Goal: Information Seeking & Learning: Learn about a topic

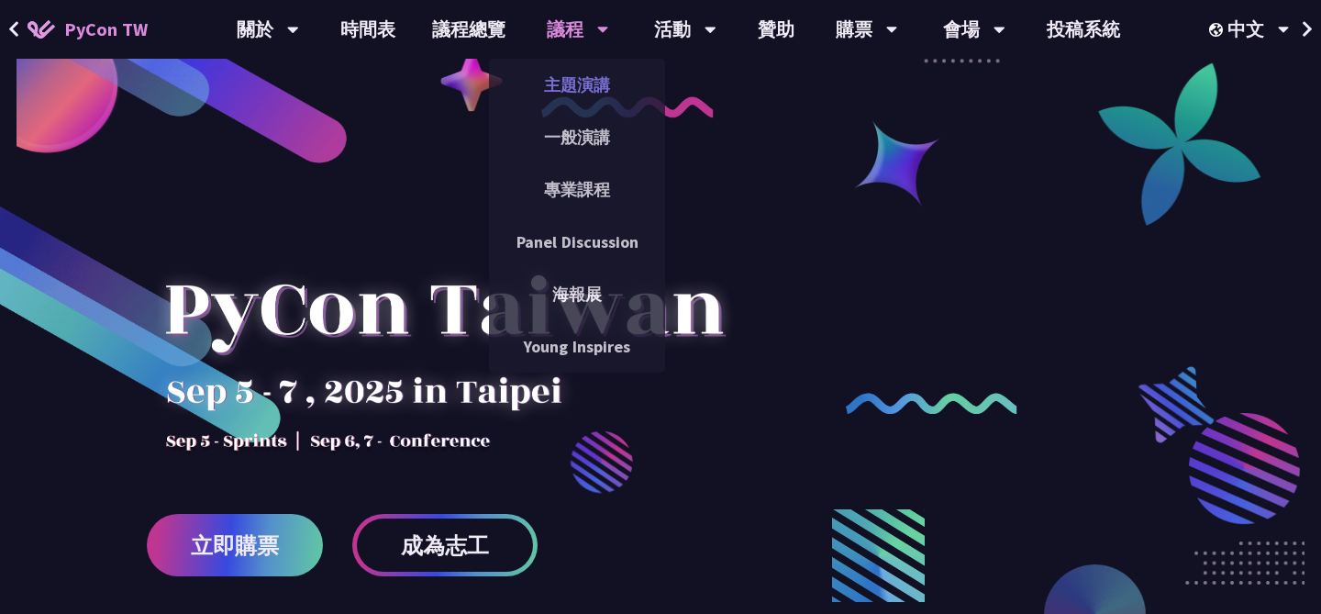
click at [570, 88] on link "主題演講" at bounding box center [577, 84] width 176 height 43
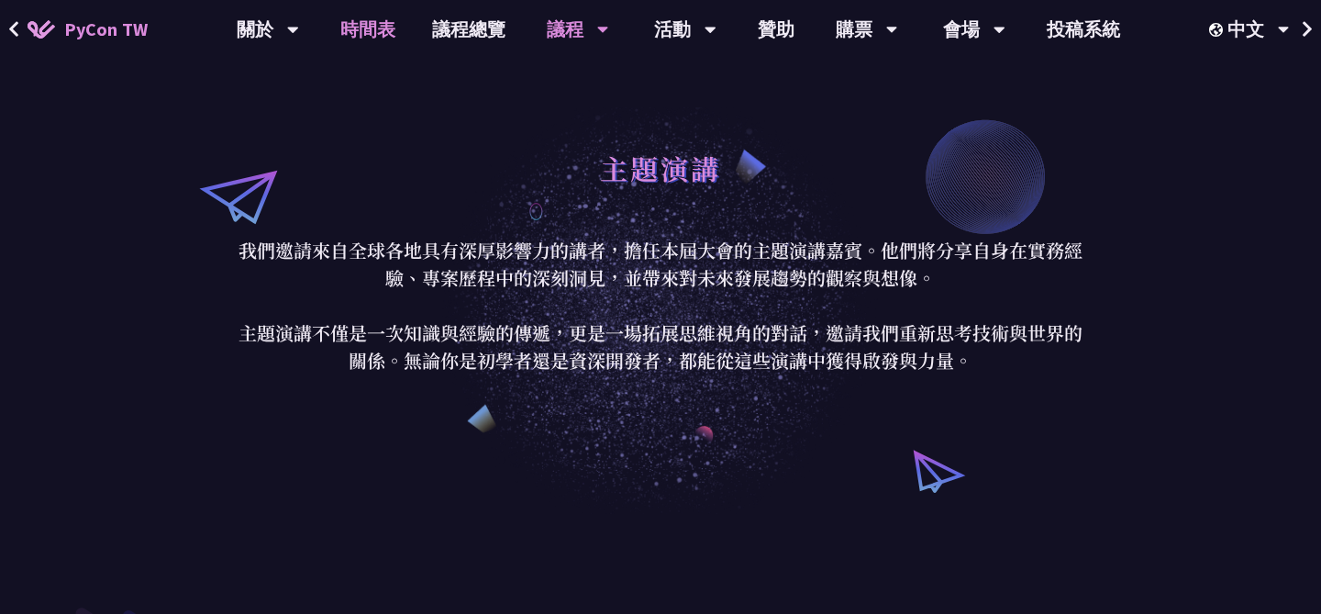
click at [395, 25] on link "時間表" at bounding box center [368, 29] width 92 height 59
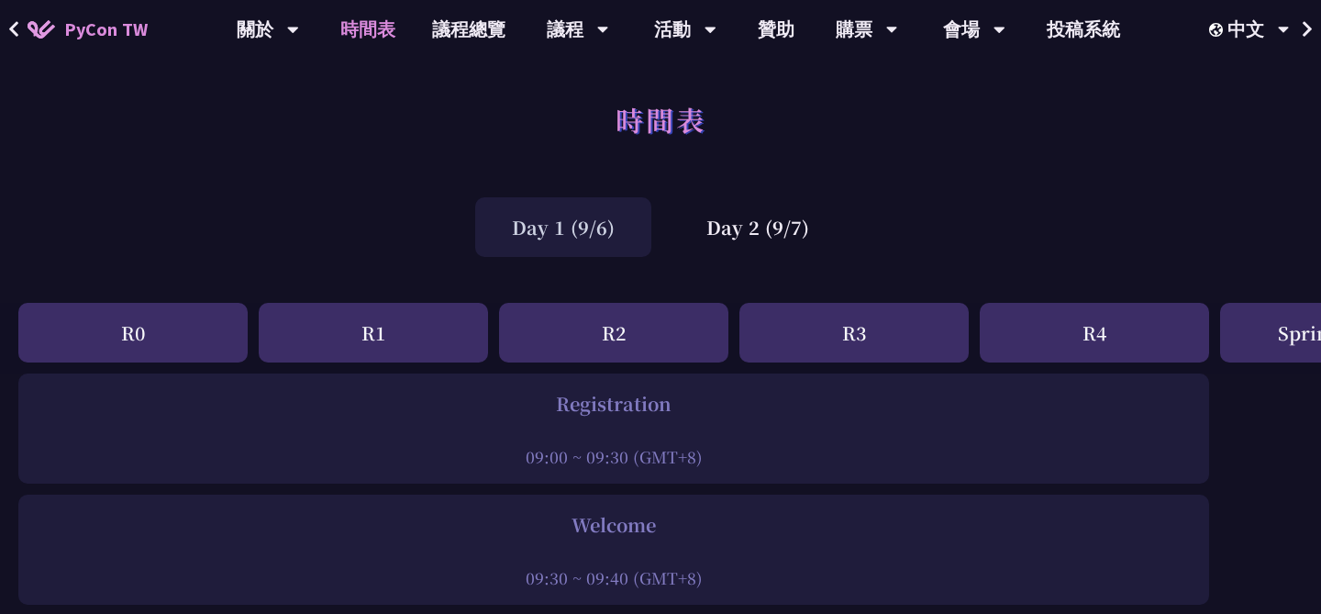
click at [606, 227] on div "Day 1 (9/6)" at bounding box center [563, 227] width 176 height 60
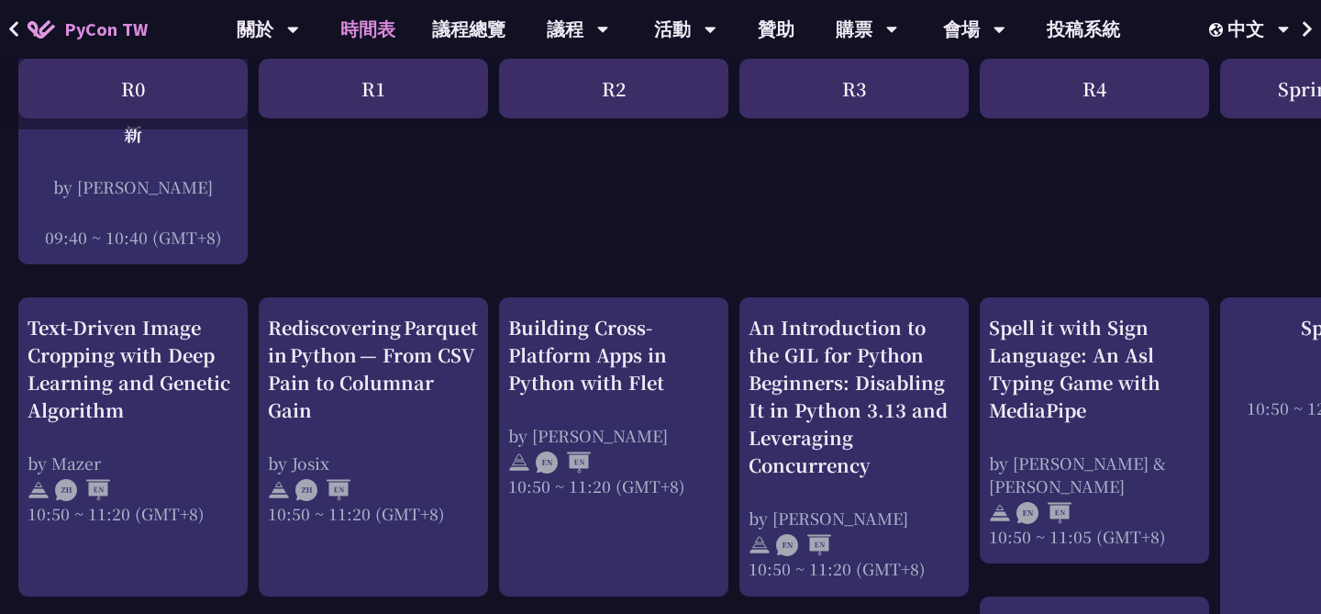
scroll to position [637, 0]
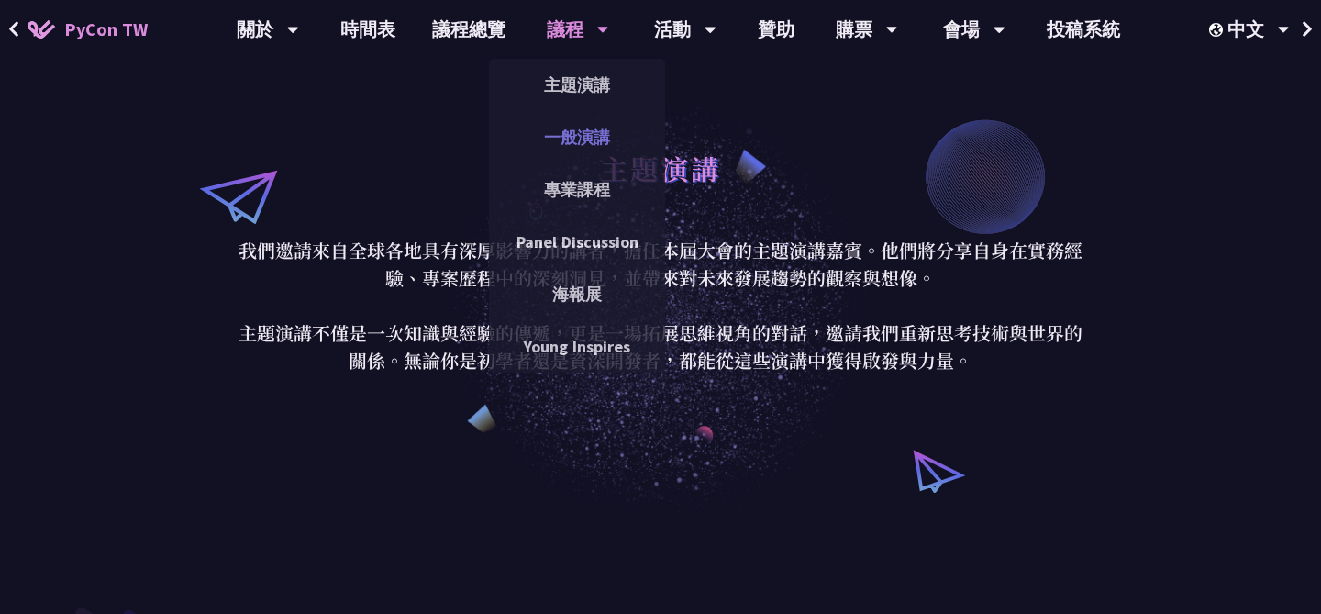
click at [586, 143] on link "一般演講" at bounding box center [577, 137] width 176 height 43
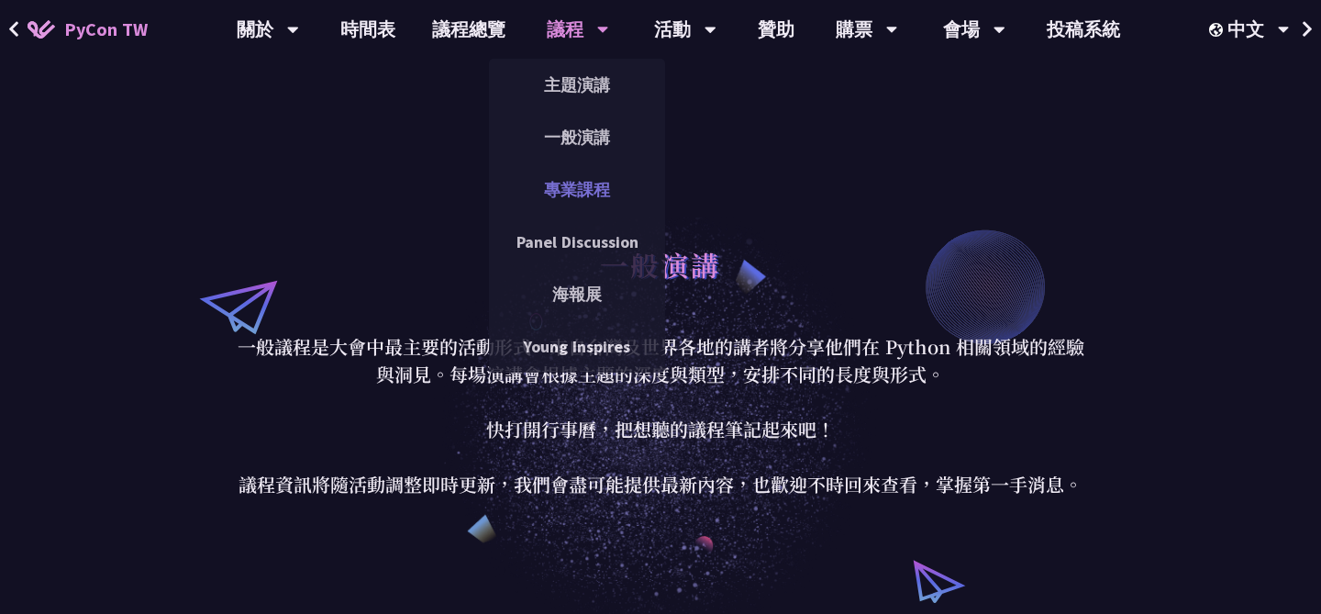
click at [571, 172] on link "專業課程" at bounding box center [577, 189] width 176 height 43
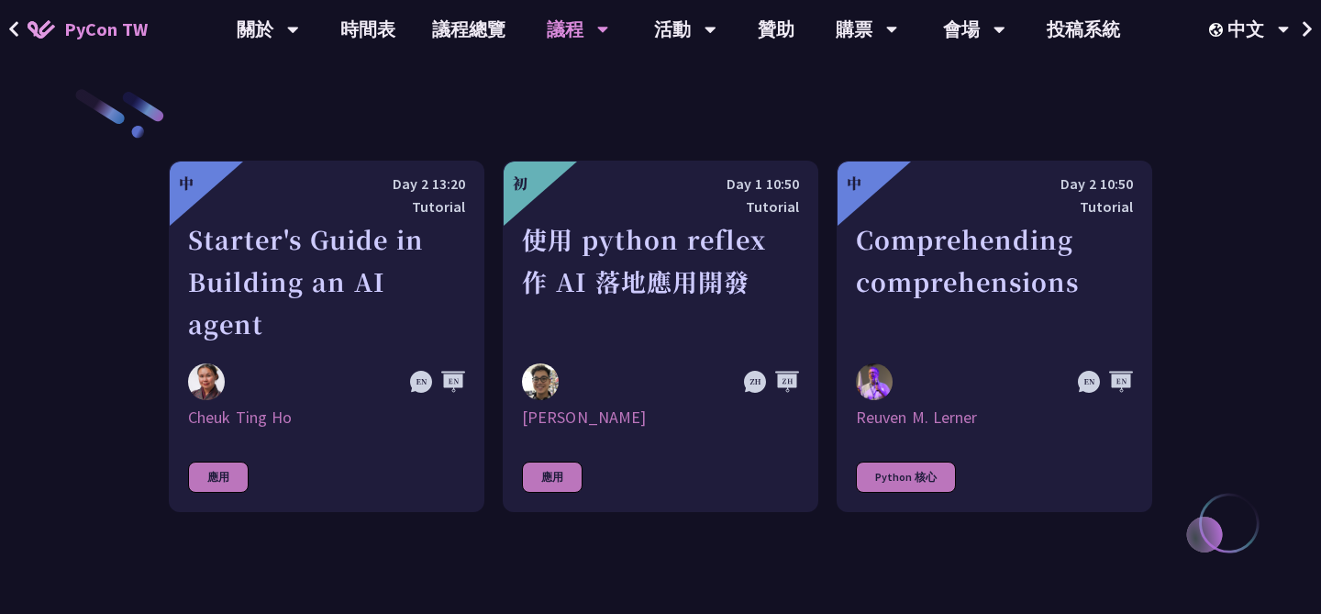
scroll to position [638, 0]
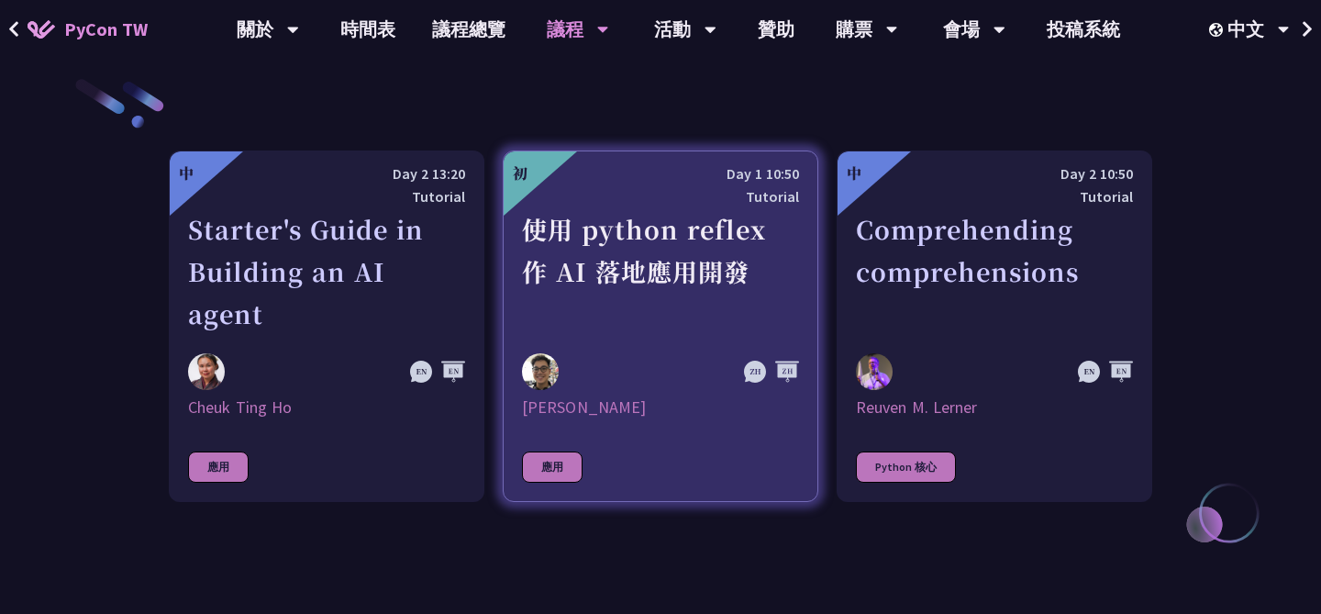
click at [720, 266] on div "使用 python reflex 作 AI 落地應用開發" at bounding box center [660, 271] width 277 height 127
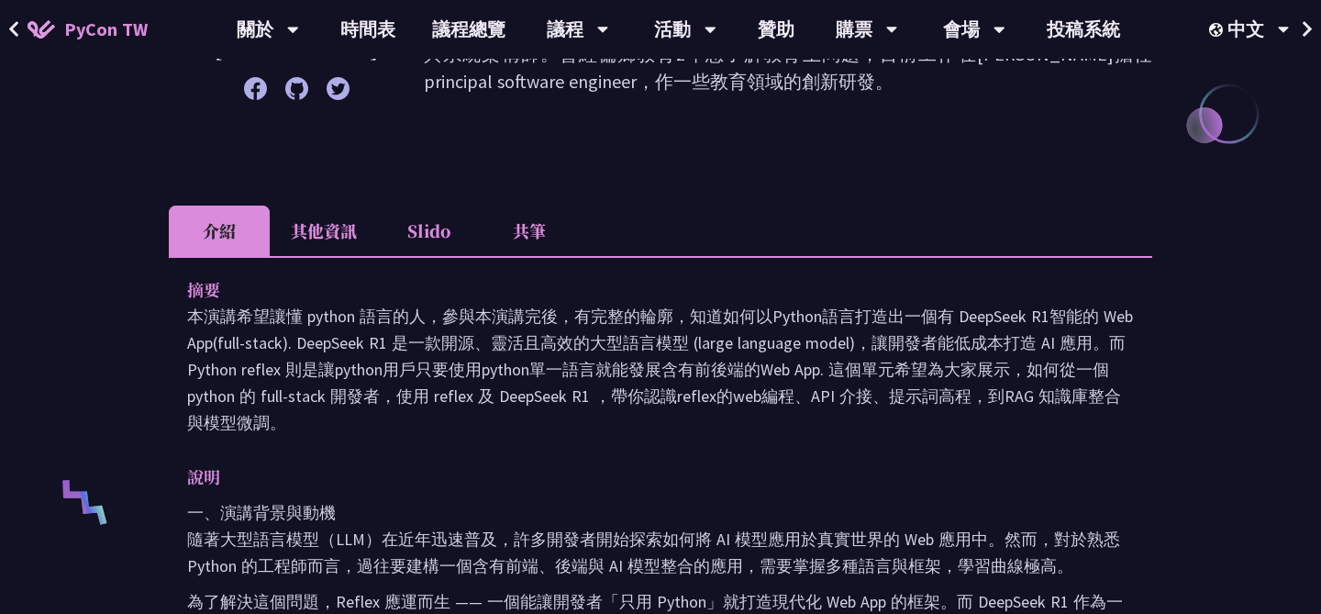
scroll to position [478, 0]
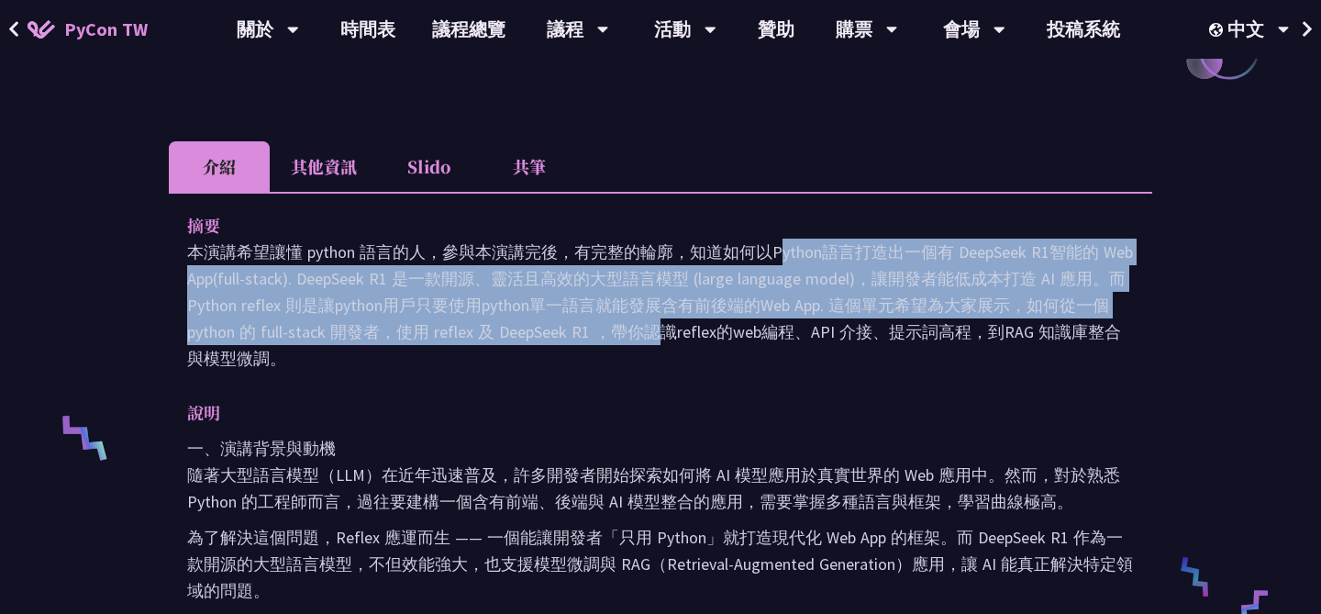
drag, startPoint x: 438, startPoint y: 250, endPoint x: 495, endPoint y: 318, distance: 88.5
click at [495, 318] on p "本演講希望讓懂 python 語言的人，參與本演講完後，有完整的輪廓，知道如何以Python語言打造出一個有 DeepSeek R1智能的 Web App(f…" at bounding box center [660, 304] width 946 height 133
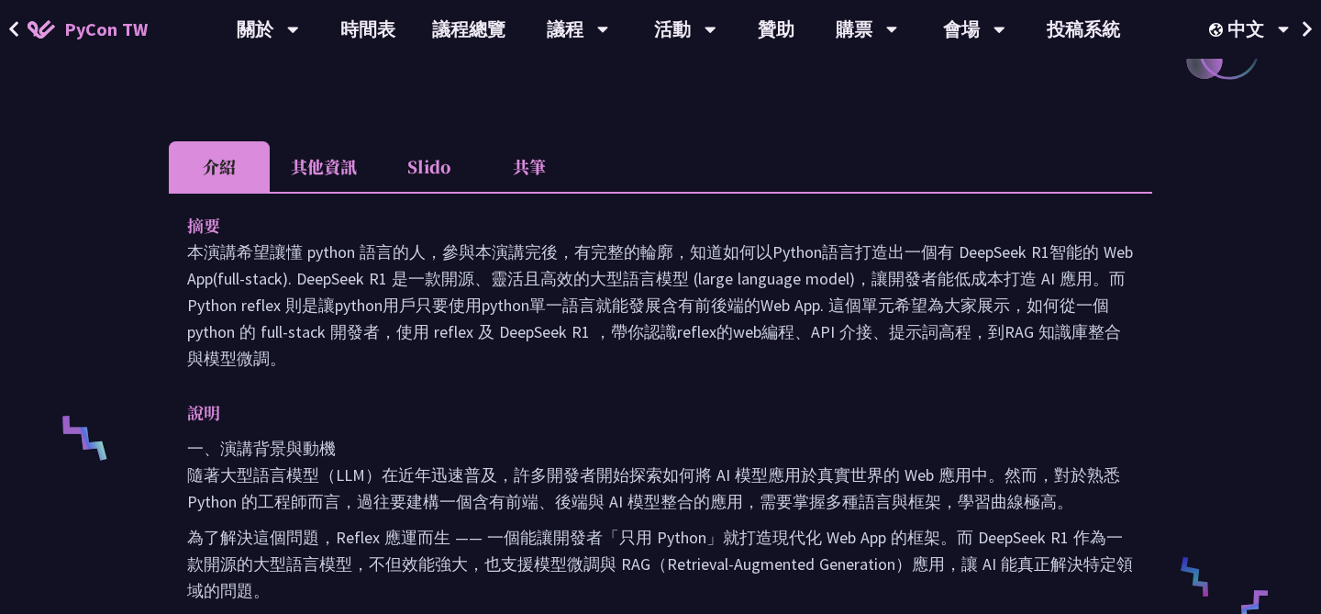
drag, startPoint x: 495, startPoint y: 318, endPoint x: 525, endPoint y: 350, distance: 43.5
click at [525, 350] on p "本演講希望讓懂 python 語言的人，參與本演講完後，有完整的輪廓，知道如何以Python語言打造出一個有 DeepSeek R1智能的 Web App(f…" at bounding box center [660, 304] width 946 height 133
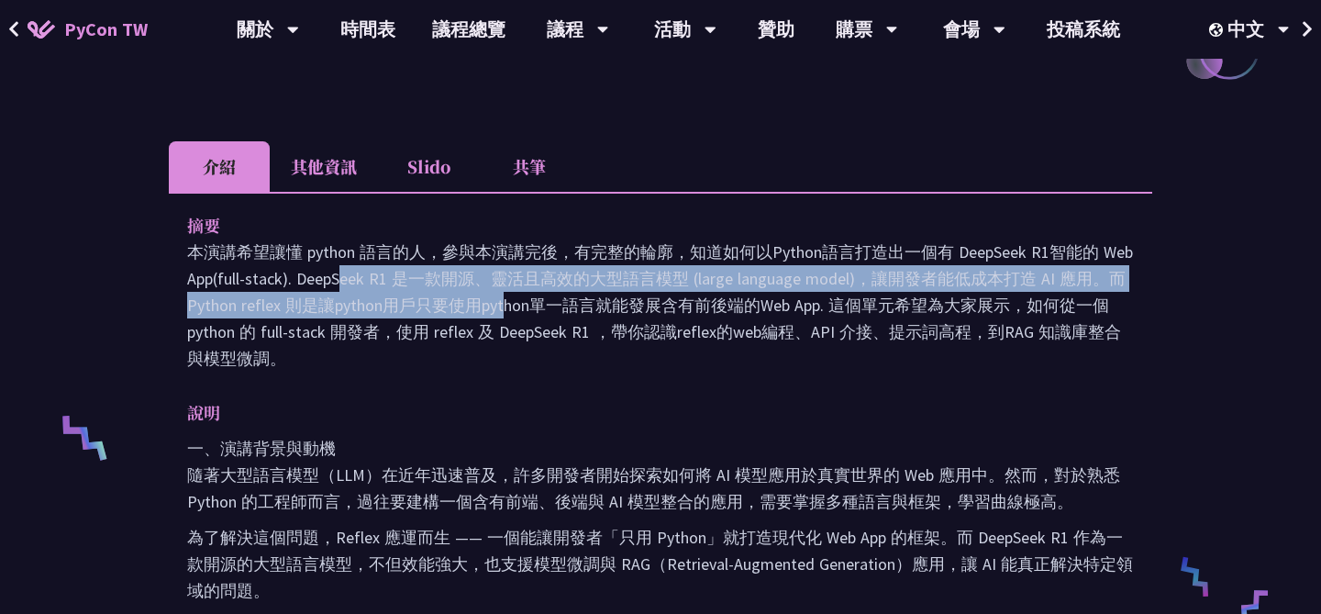
drag, startPoint x: 260, startPoint y: 282, endPoint x: 321, endPoint y: 292, distance: 61.2
click at [321, 292] on p "本演講希望讓懂 python 語言的人，參與本演講完後，有完整的輪廓，知道如何以Python語言打造出一個有 DeepSeek R1智能的 Web App(f…" at bounding box center [660, 304] width 946 height 133
click at [393, 354] on p "本演講希望讓懂 python 語言的人，參與本演講完後，有完整的輪廓，知道如何以Python語言打造出一個有 DeepSeek R1智能的 Web App(f…" at bounding box center [660, 304] width 946 height 133
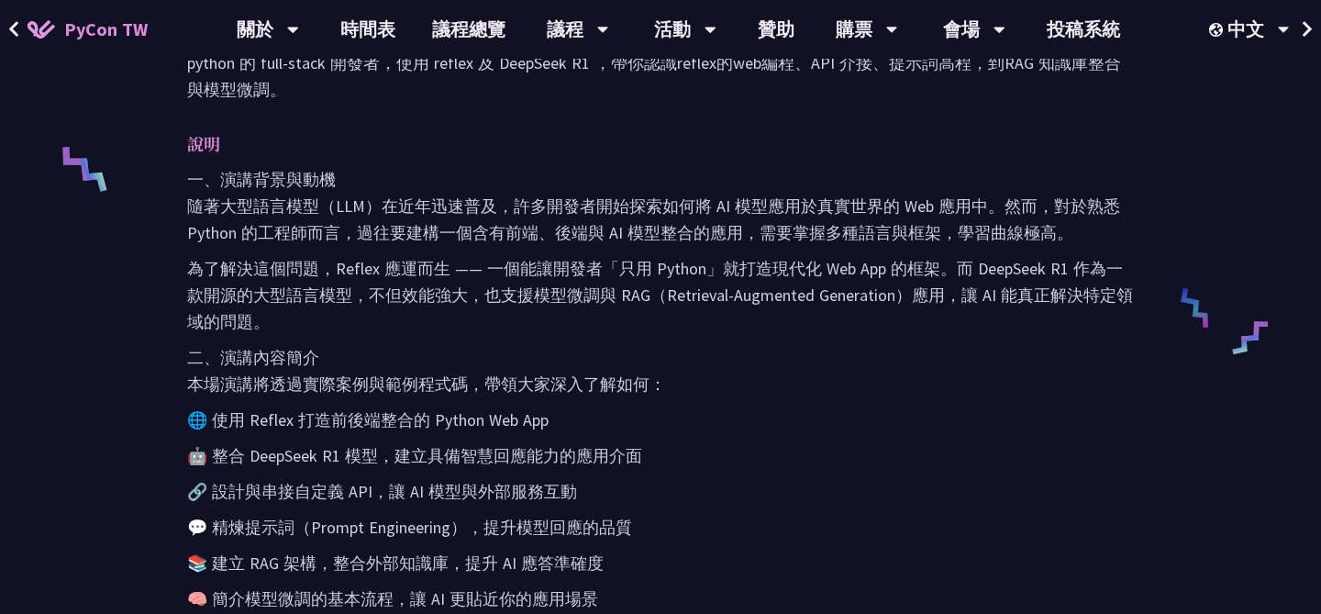
scroll to position [750, 0]
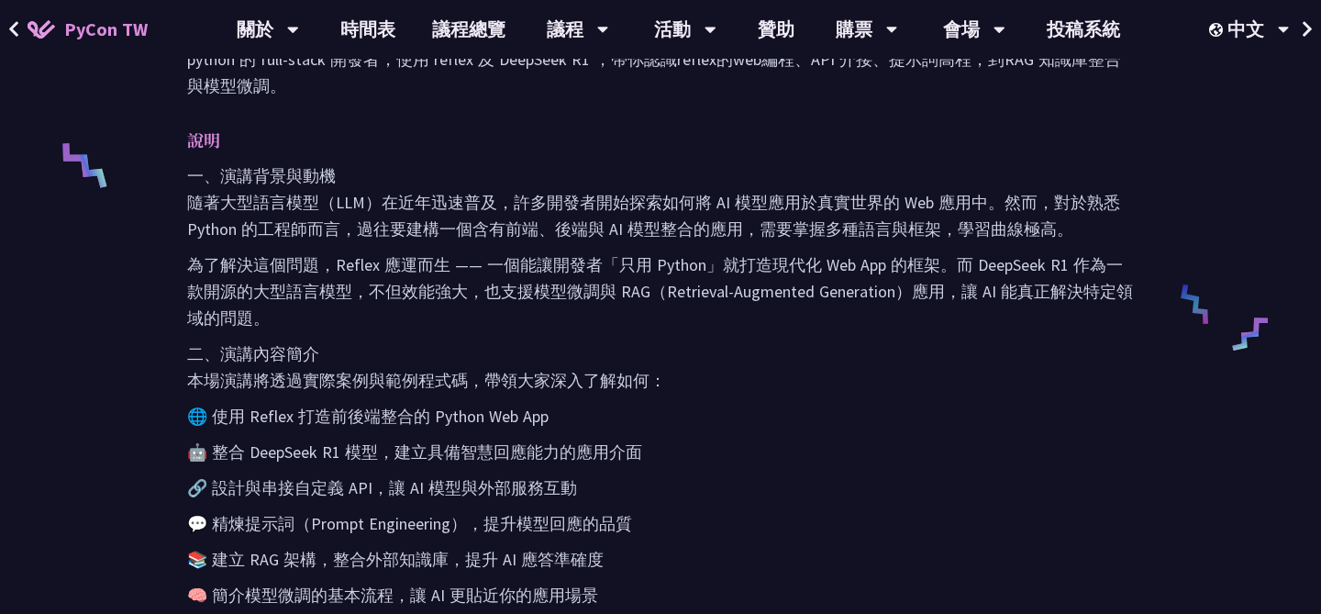
click at [483, 383] on p "二、演講內容簡介 本場演講將透過實際案例與範例程式碼，帶領大家深入了解如何：" at bounding box center [660, 366] width 946 height 53
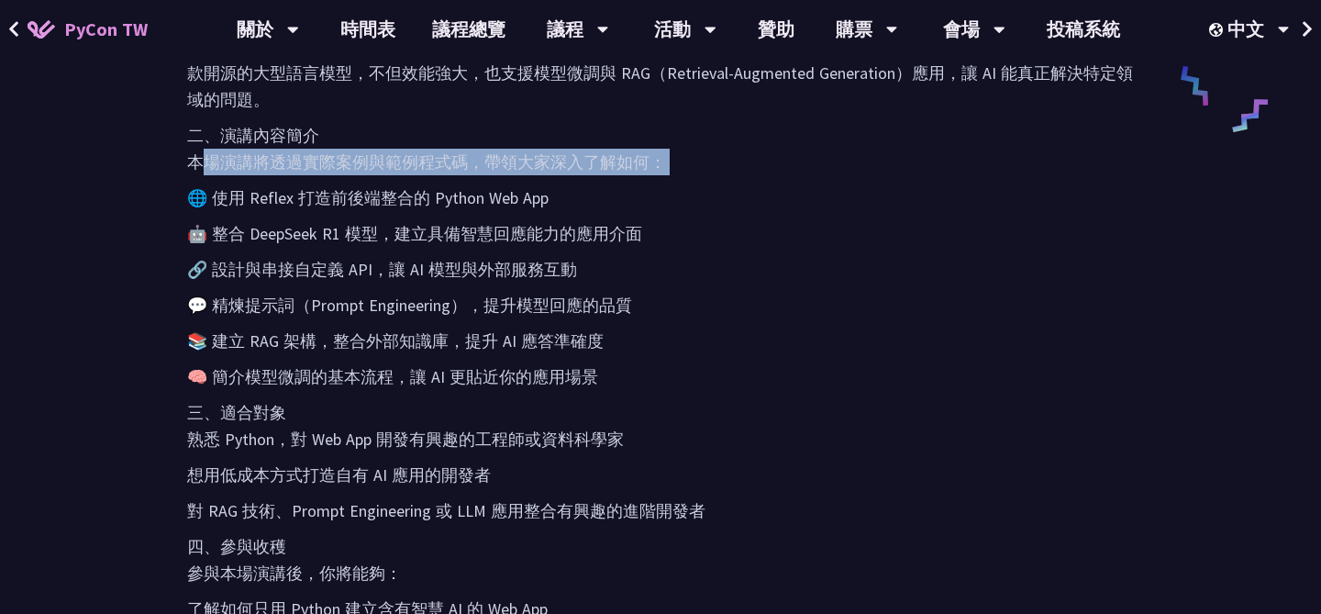
scroll to position [972, 0]
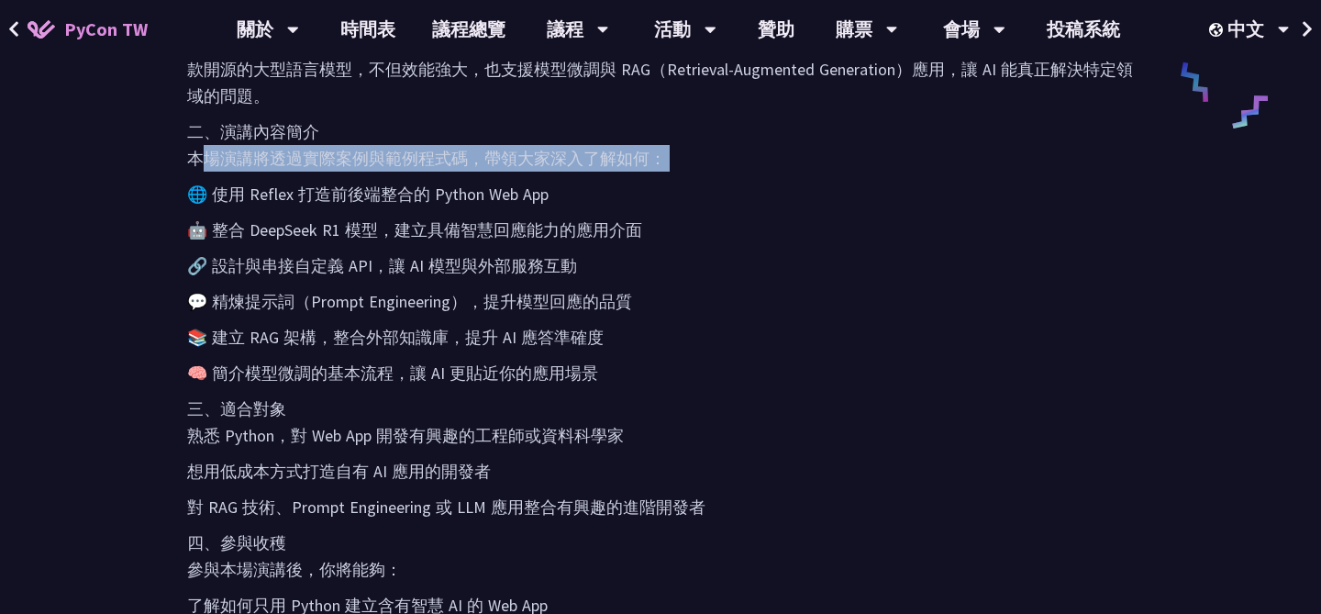
click at [213, 268] on p "🔗 設計與串接自定義 API，讓 AI 模型與外部服務互動" at bounding box center [660, 265] width 946 height 27
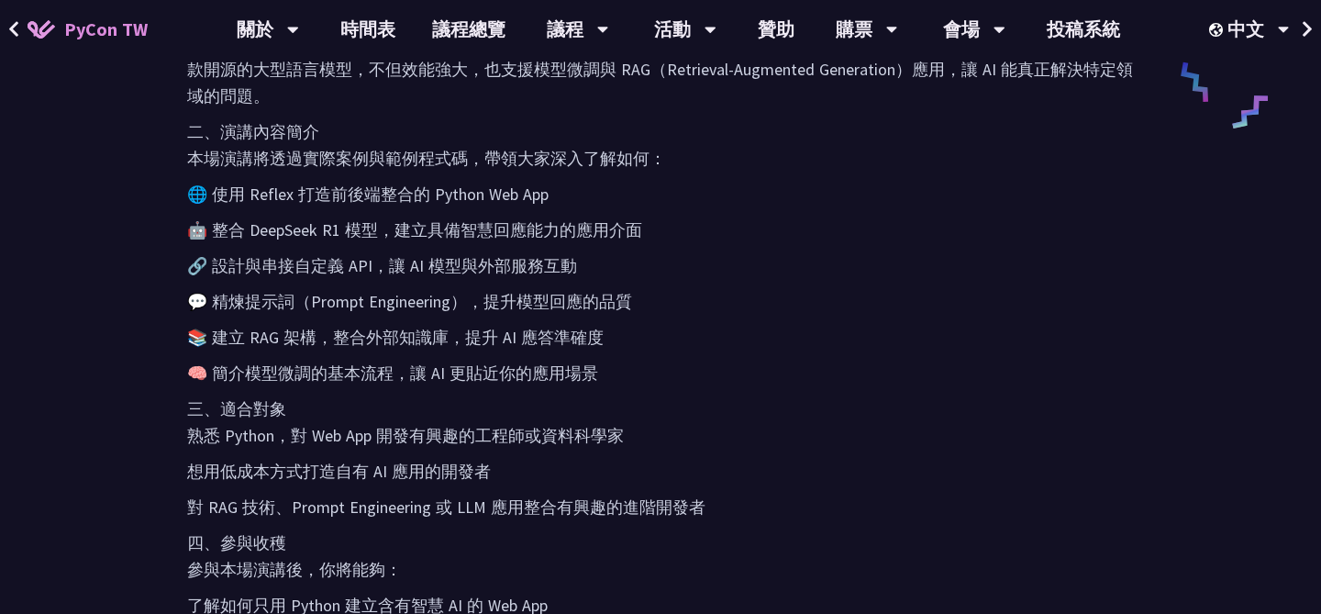
click at [213, 268] on p "🔗 設計與串接自定義 API，讓 AI 模型與外部服務互動" at bounding box center [660, 265] width 946 height 27
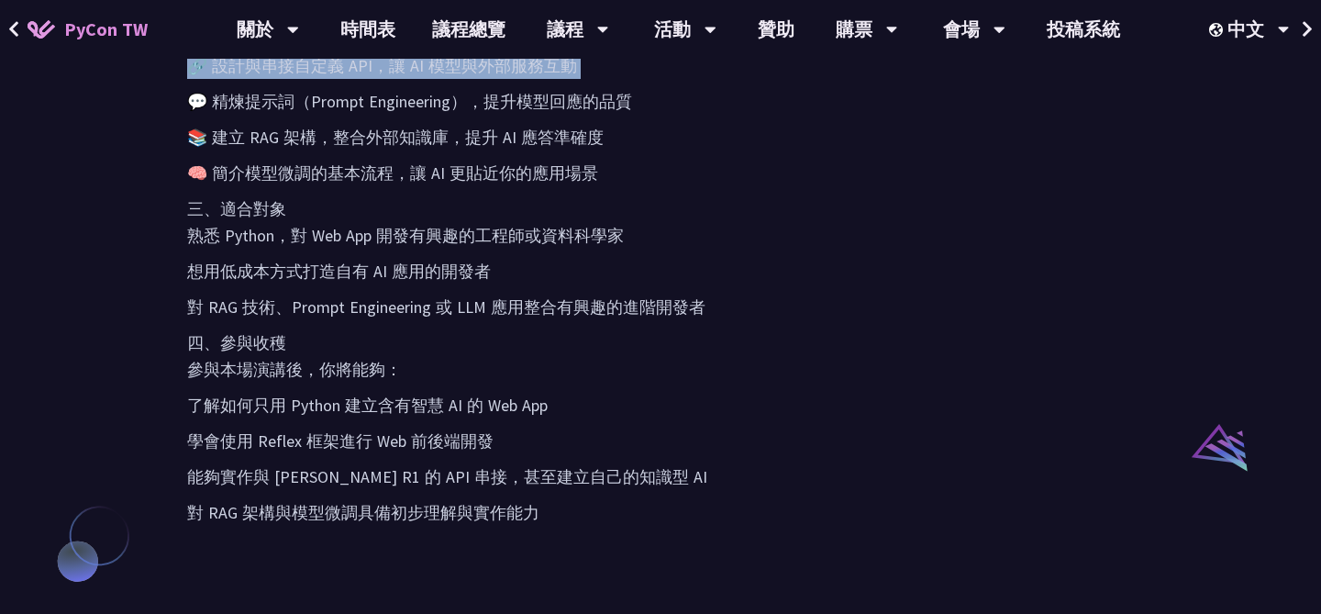
scroll to position [1179, 0]
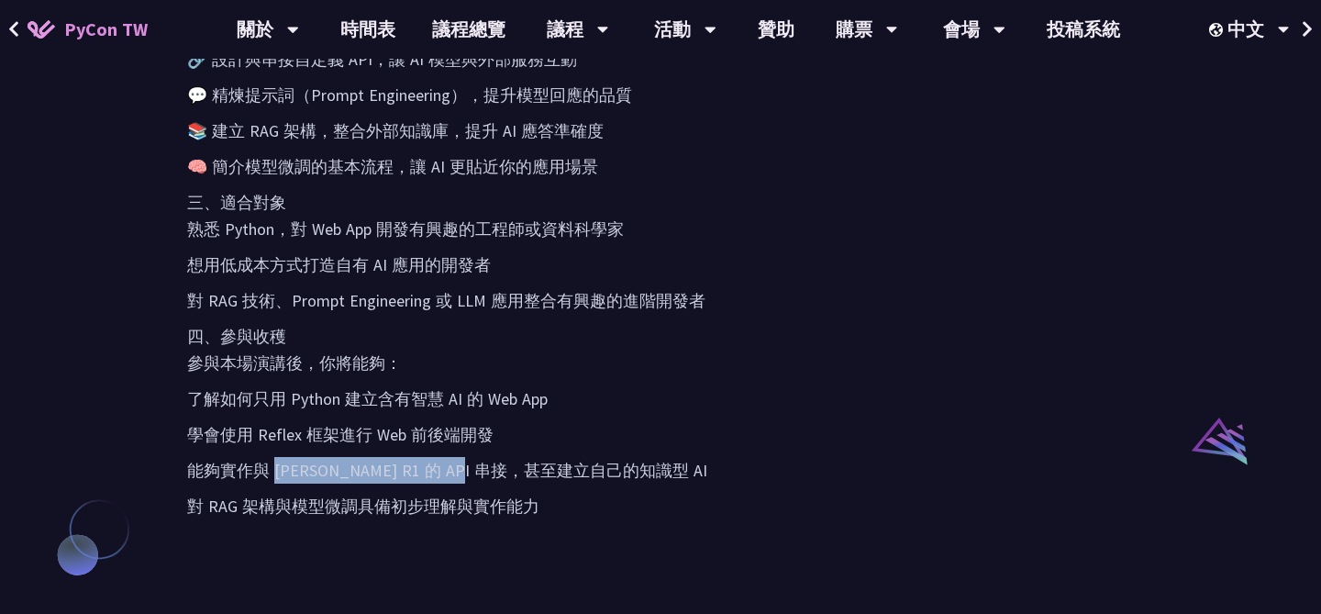
drag, startPoint x: 273, startPoint y: 471, endPoint x: 466, endPoint y: 462, distance: 192.8
click at [467, 462] on p "能夠實作與 [PERSON_NAME] R1 的 API 串接，甚至建立自己的知識型 AI" at bounding box center [660, 470] width 946 height 27
click at [466, 462] on p "能夠實作與 [PERSON_NAME] R1 的 API 串接，甚至建立自己的知識型 AI" at bounding box center [660, 470] width 946 height 27
click at [277, 423] on p "學會使用 Reflex 框架進行 Web 前後端開發" at bounding box center [660, 434] width 946 height 27
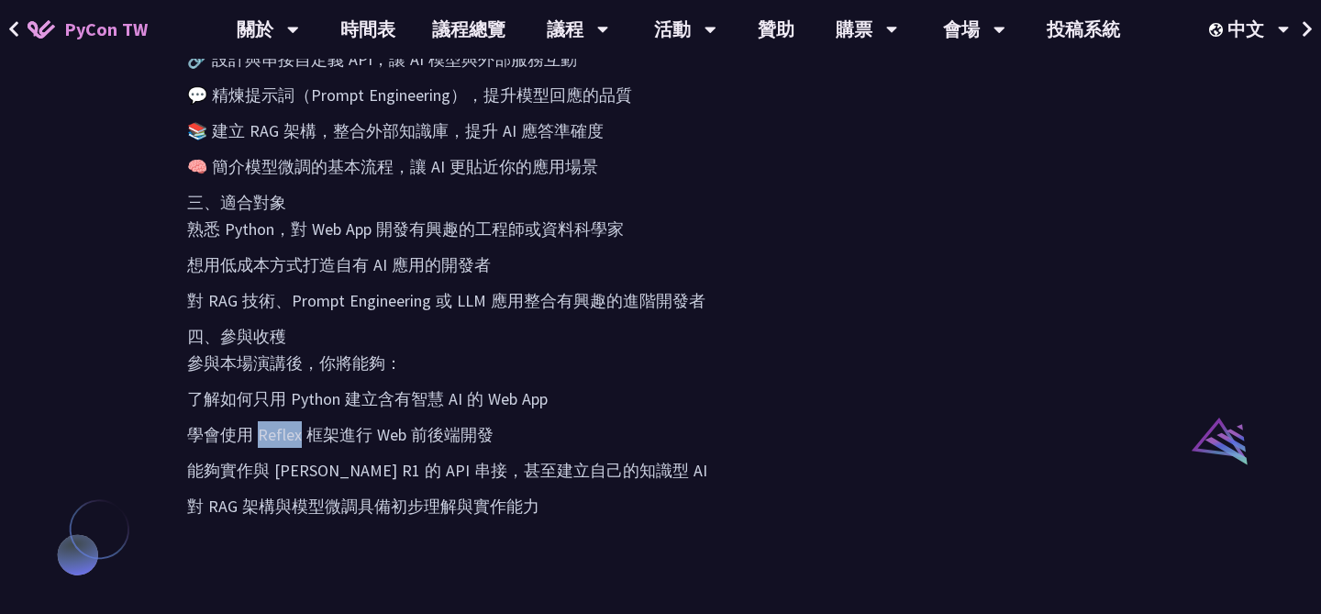
copy p "Reflex"
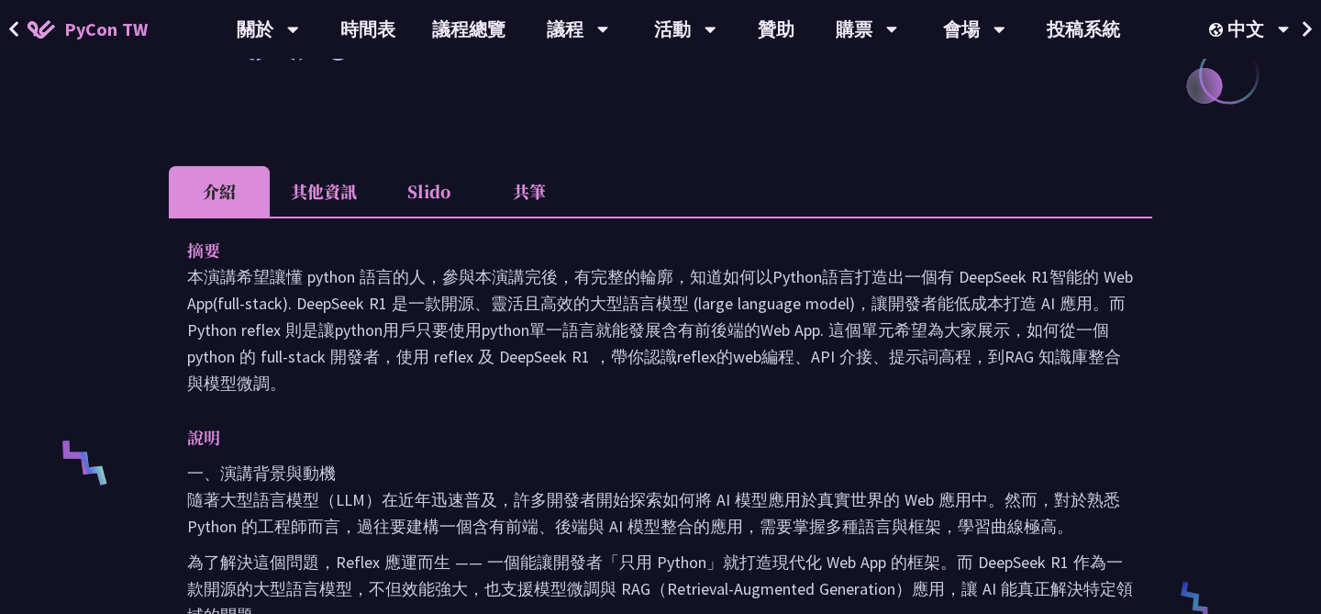
scroll to position [59, 0]
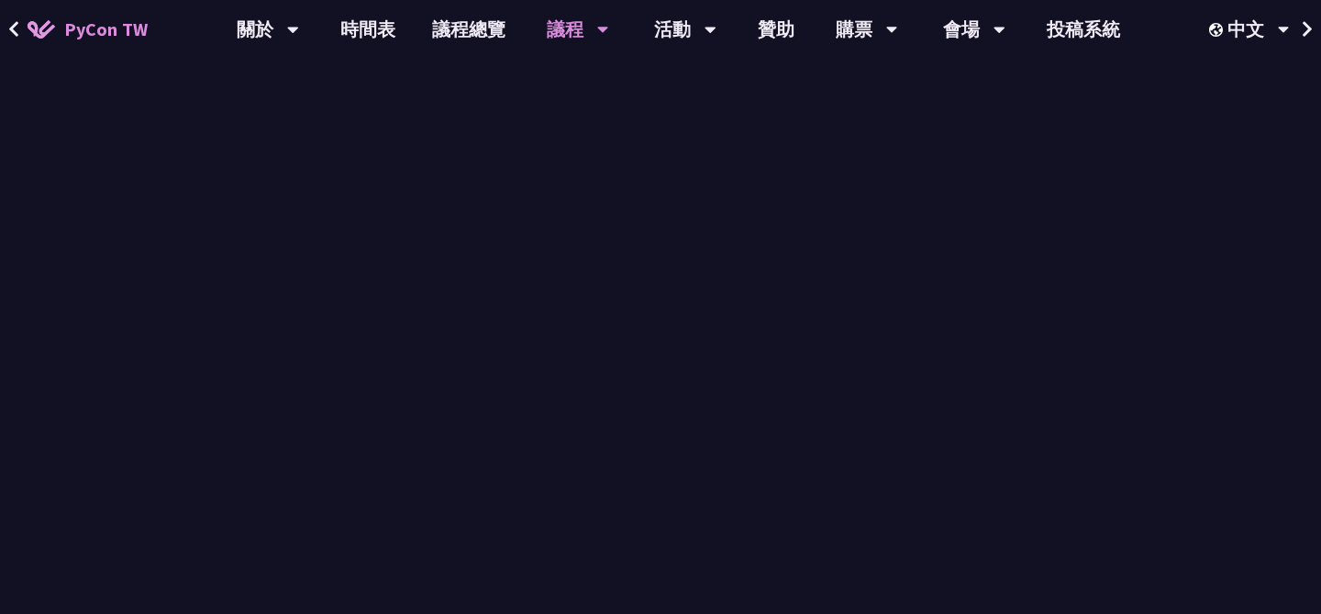
scroll to position [638, 0]
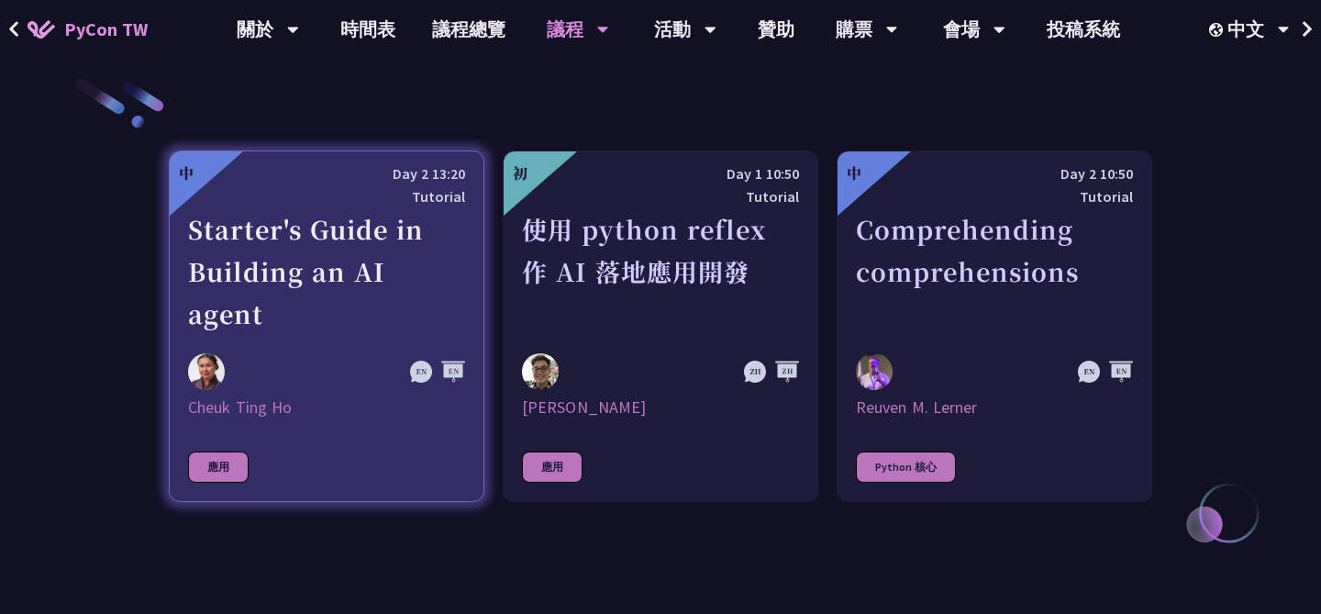
click at [374, 261] on div "Starter's Guide in Building an AI agent" at bounding box center [326, 271] width 277 height 127
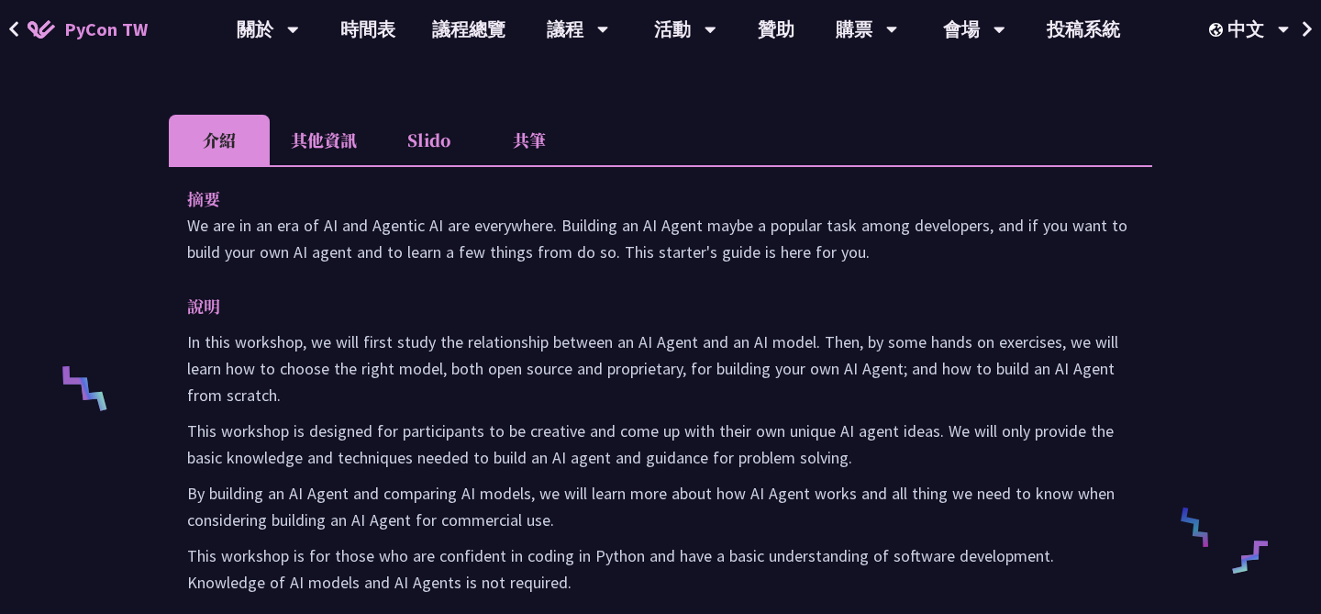
scroll to position [531, 0]
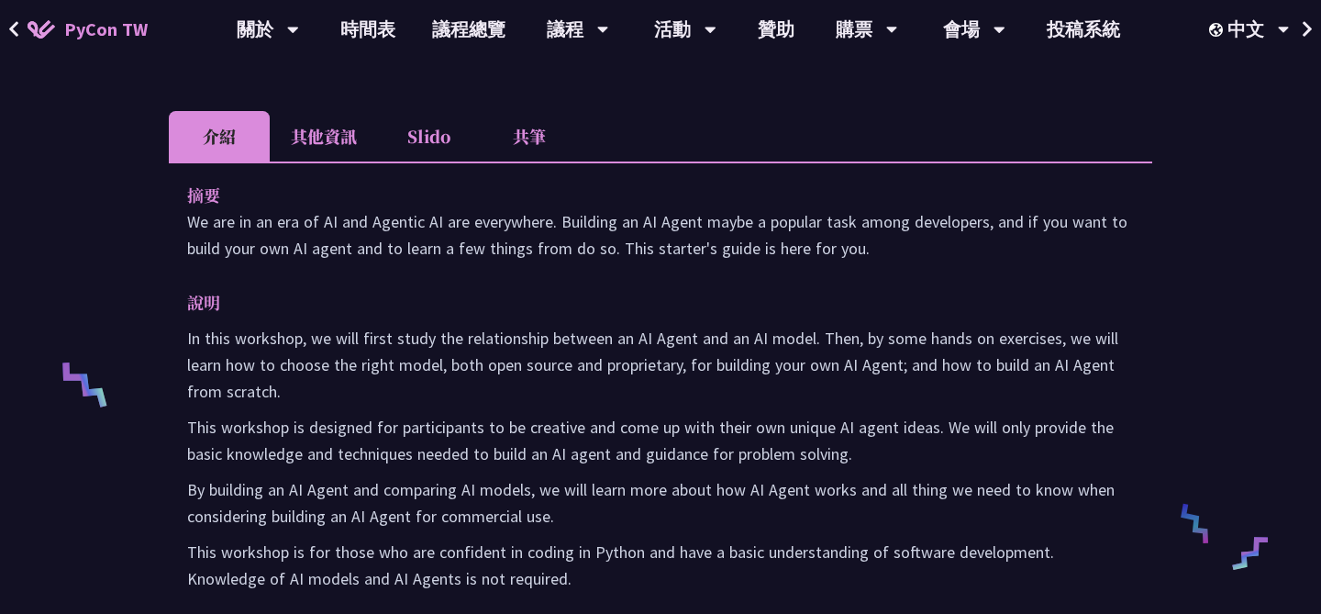
click at [431, 138] on li "Slido" at bounding box center [428, 136] width 101 height 50
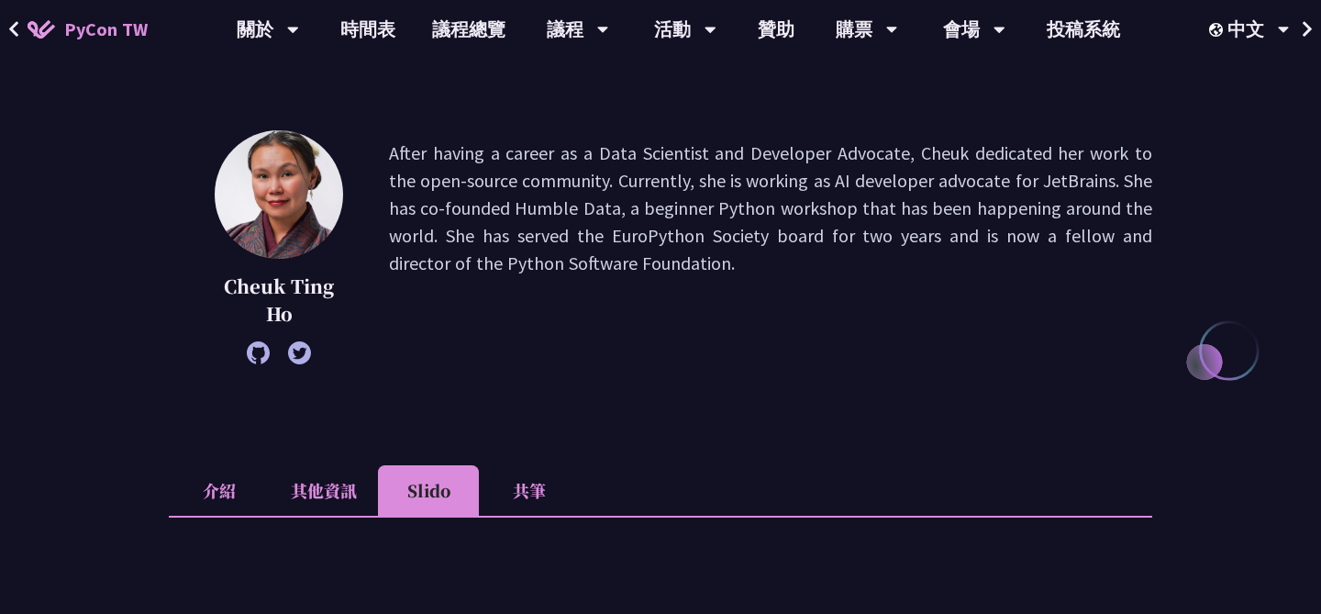
scroll to position [268, 0]
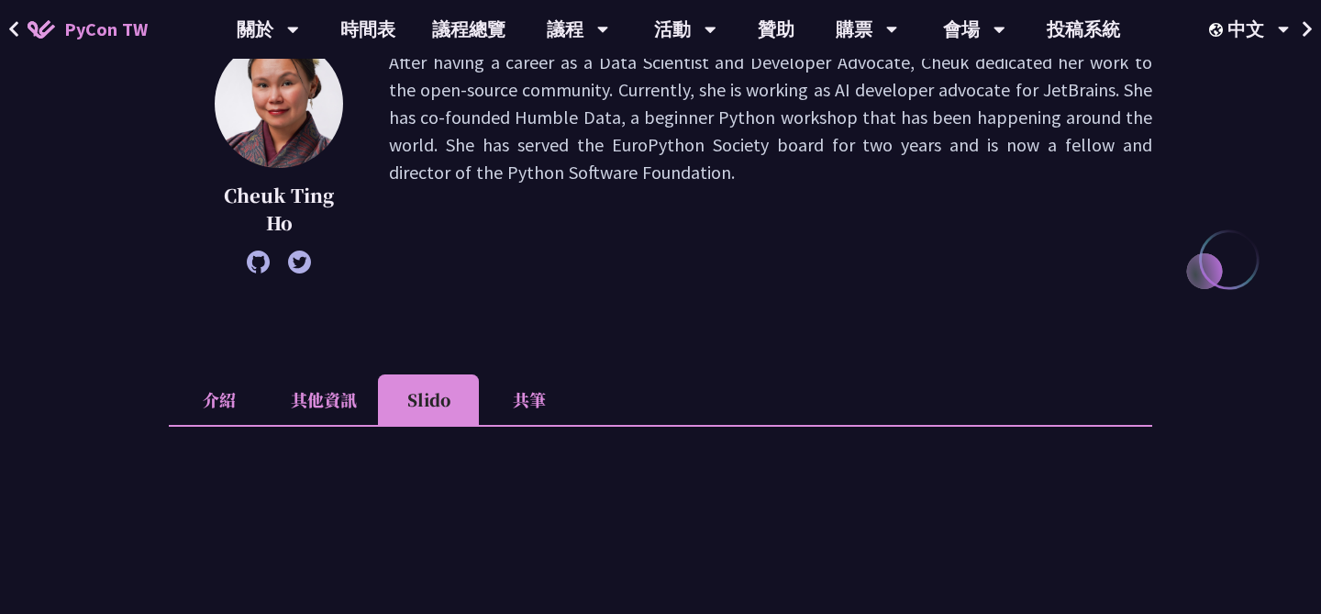
click at [236, 390] on li "介紹" at bounding box center [219, 399] width 101 height 50
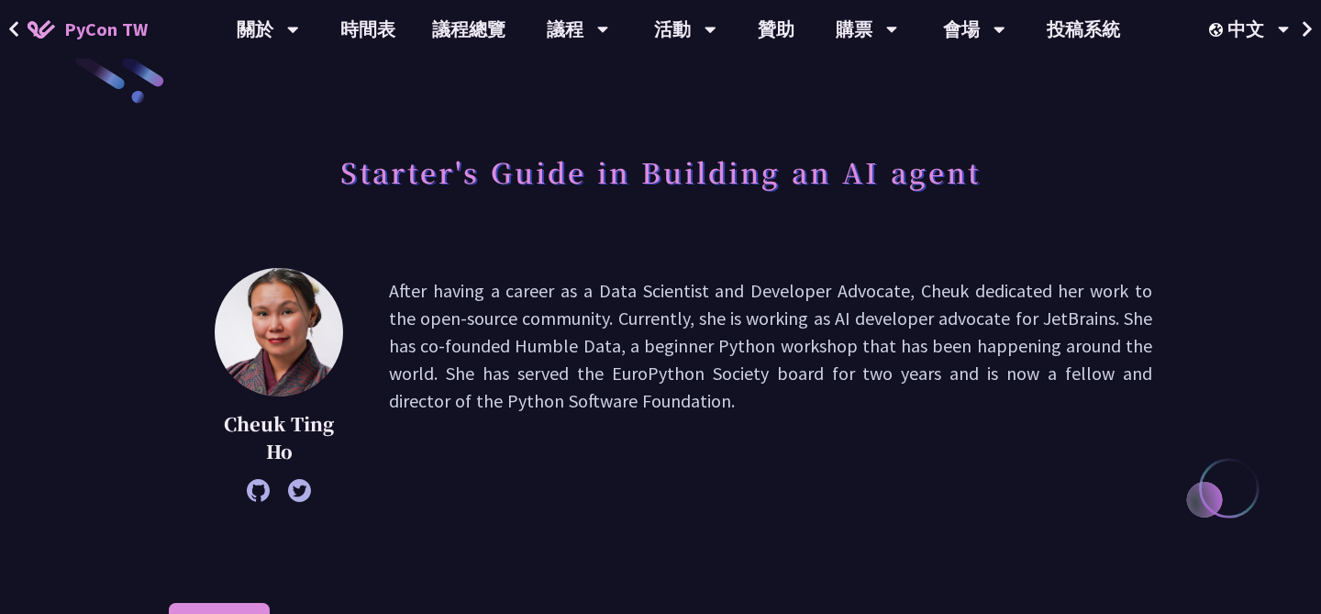
scroll to position [0, 0]
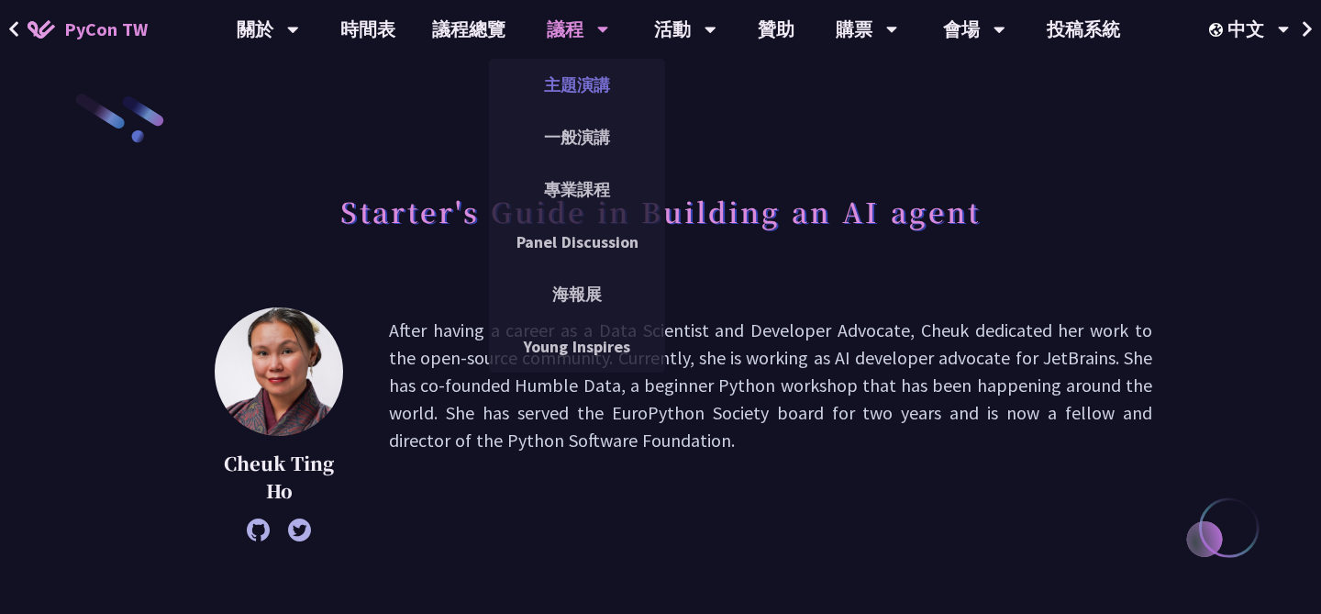
click at [587, 89] on link "主題演講" at bounding box center [577, 84] width 176 height 43
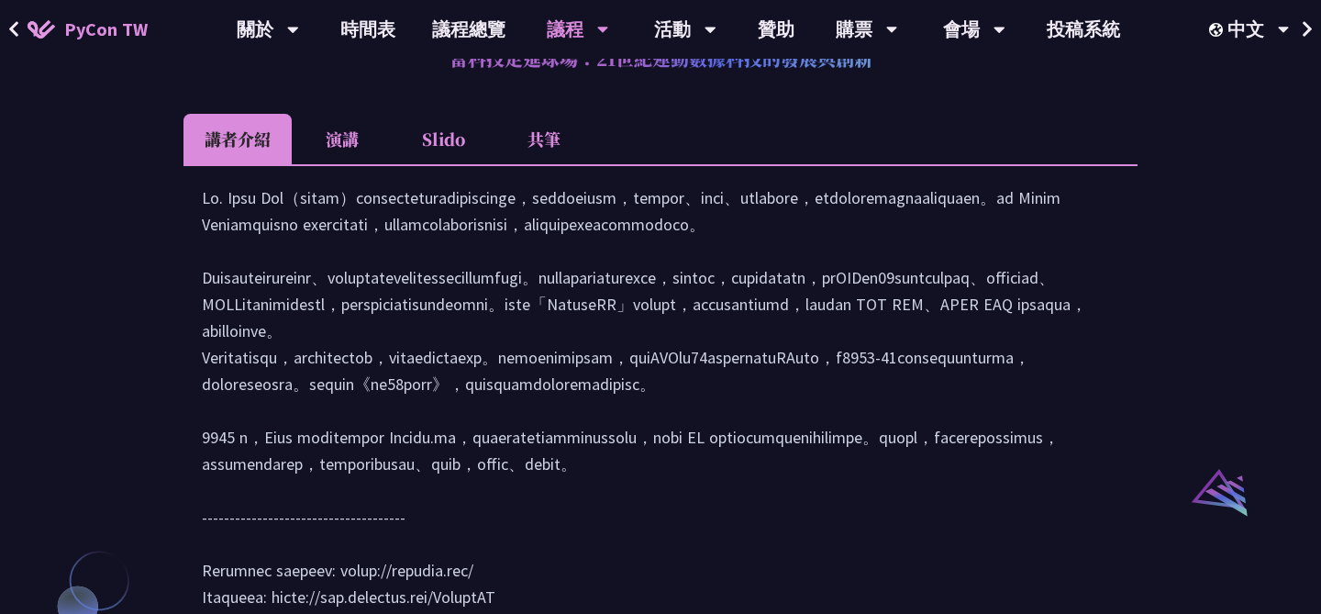
scroll to position [1654, 0]
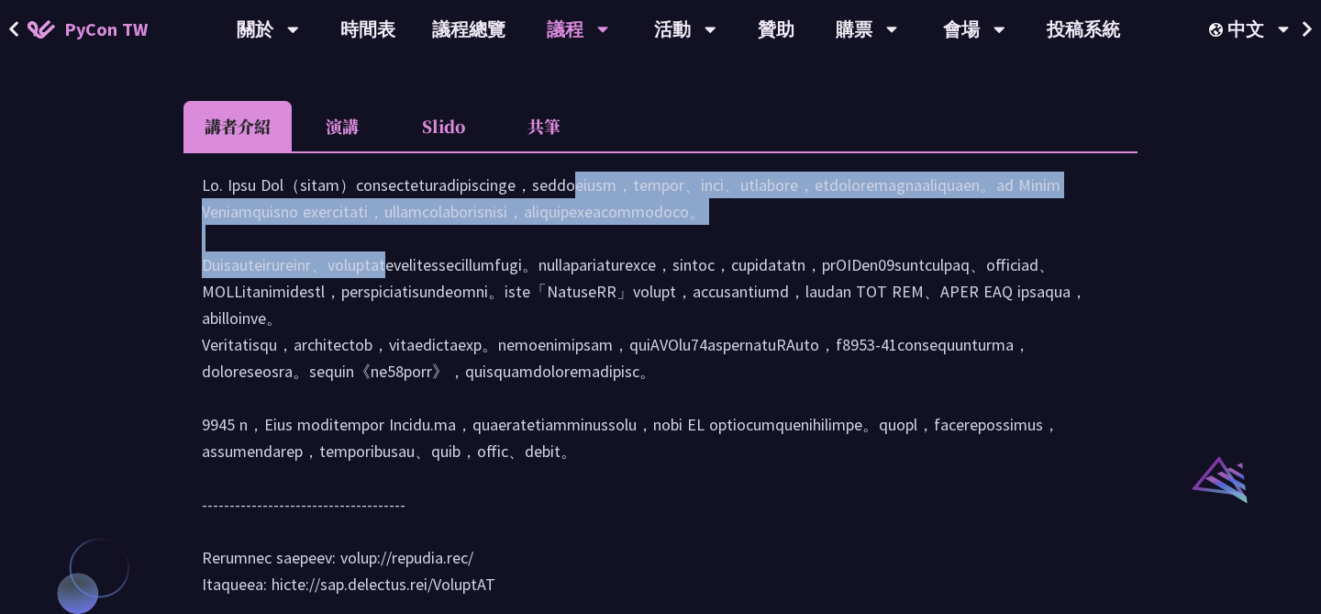
drag, startPoint x: 444, startPoint y: 241, endPoint x: 513, endPoint y: 307, distance: 95.4
click at [513, 307] on div at bounding box center [660, 394] width 917 height 444
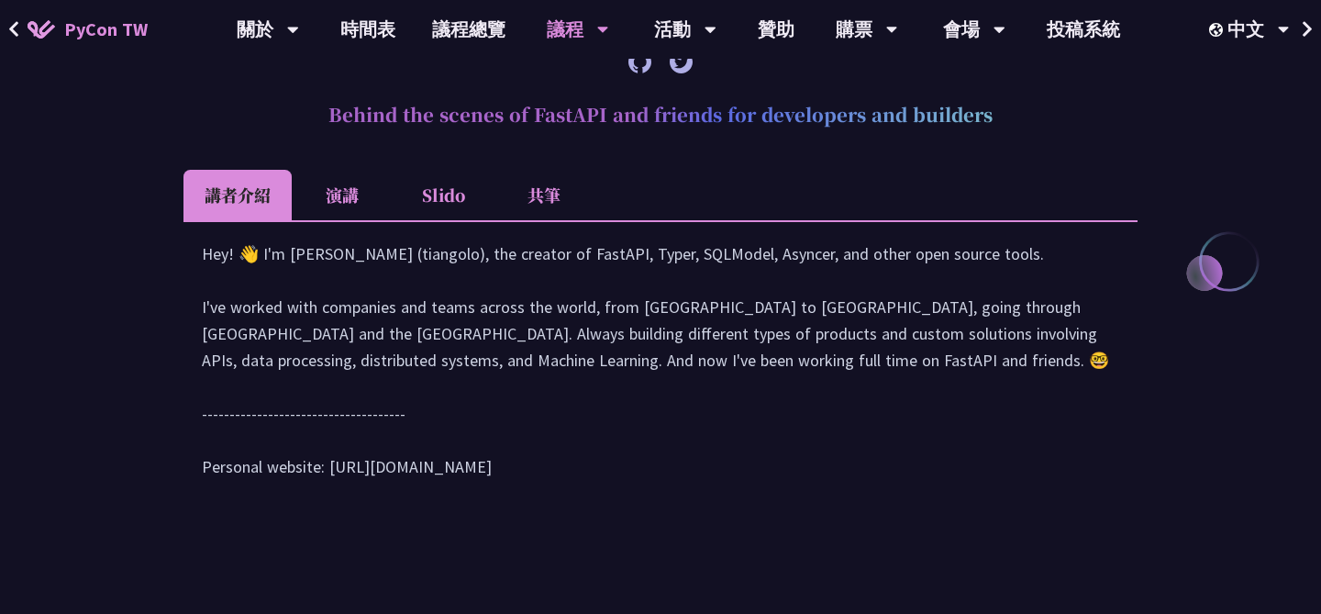
scroll to position [831, 0]
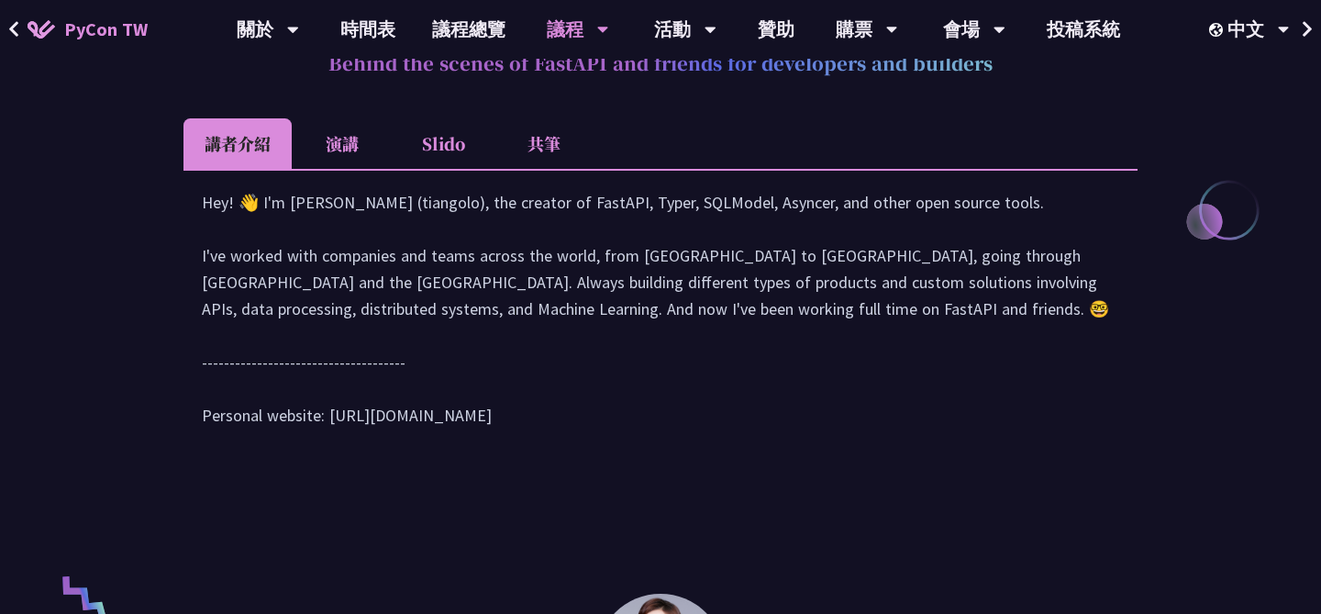
click at [452, 447] on div "Hey! 👋 I'm [PERSON_NAME] (tiangolo), the creator of FastAPI, Typer, SQLModel, A…" at bounding box center [660, 318] width 917 height 258
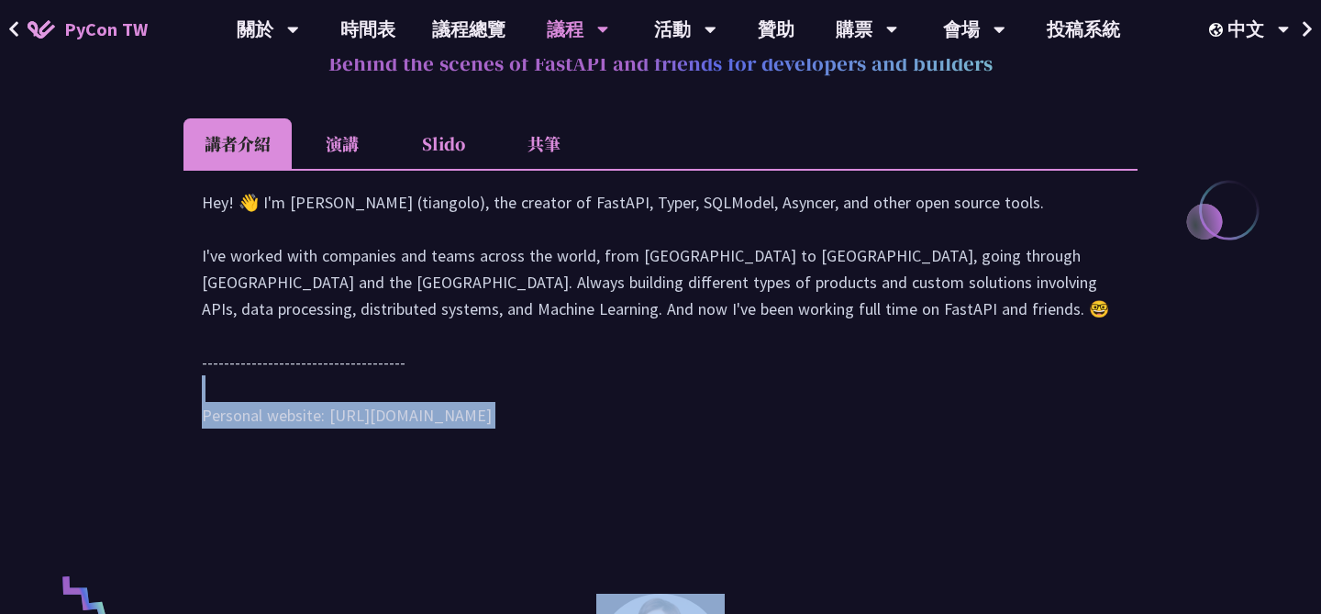
click at [533, 432] on div "Hey! 👋 I'm [PERSON_NAME] (tiangolo), the creator of FastAPI, Typer, SQLModel, A…" at bounding box center [660, 318] width 917 height 258
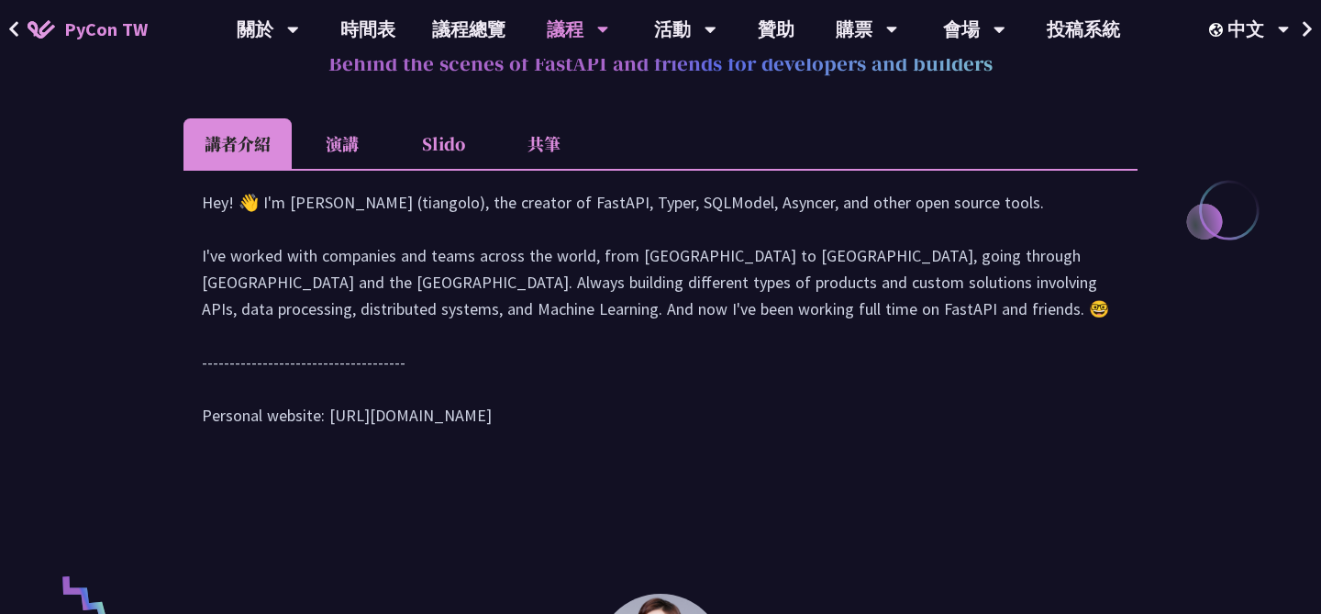
drag, startPoint x: 326, startPoint y: 447, endPoint x: 477, endPoint y: 448, distance: 150.4
click at [477, 447] on div "Hey! 👋 I'm [PERSON_NAME] (tiangolo), the creator of FastAPI, Typer, SQLModel, A…" at bounding box center [660, 318] width 917 height 258
copy div "tps://[DOMAIN_NAME][URL]"
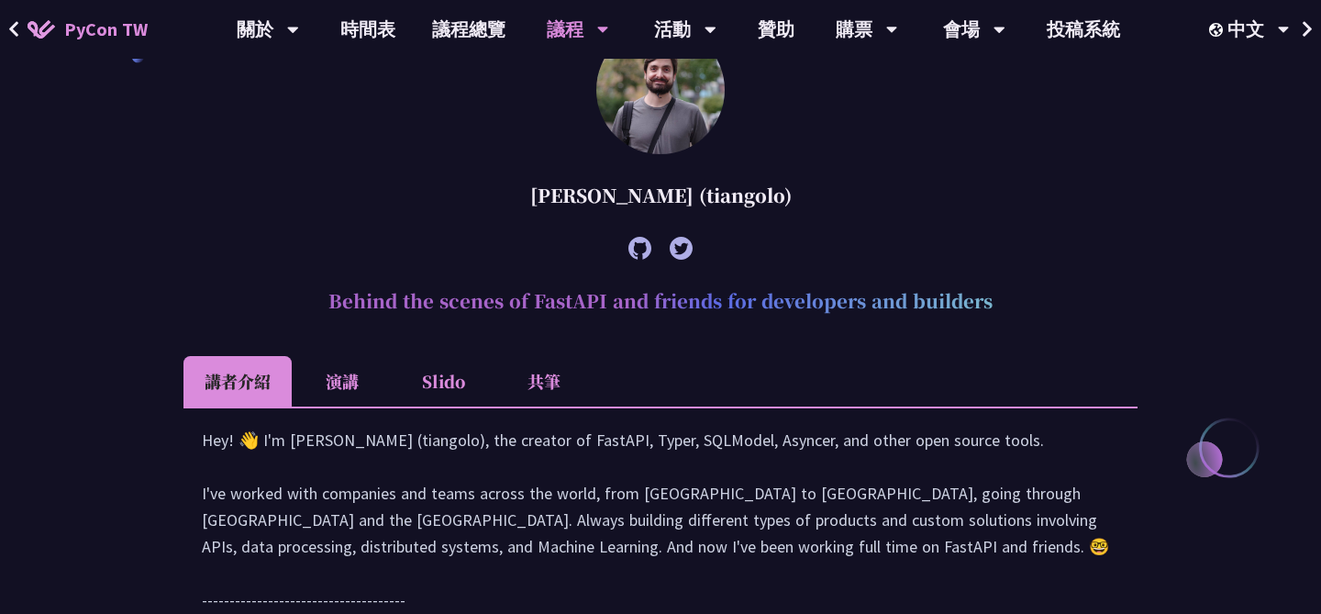
scroll to position [576, 0]
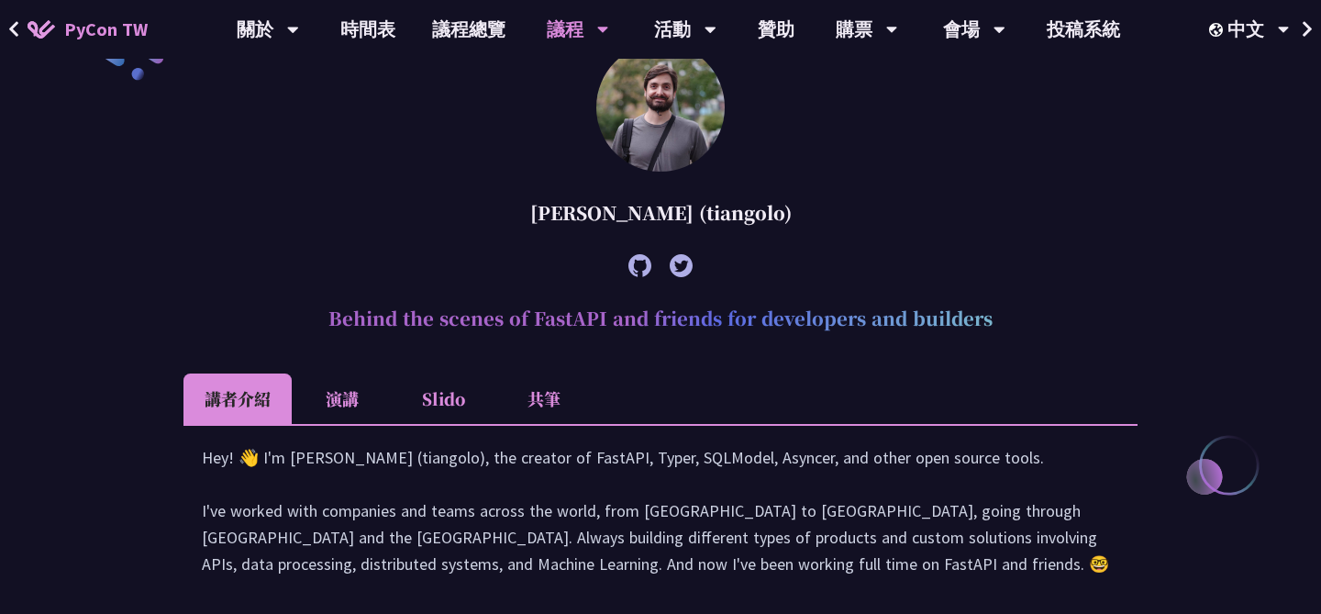
click at [538, 397] on li "共筆" at bounding box center [543, 398] width 101 height 50
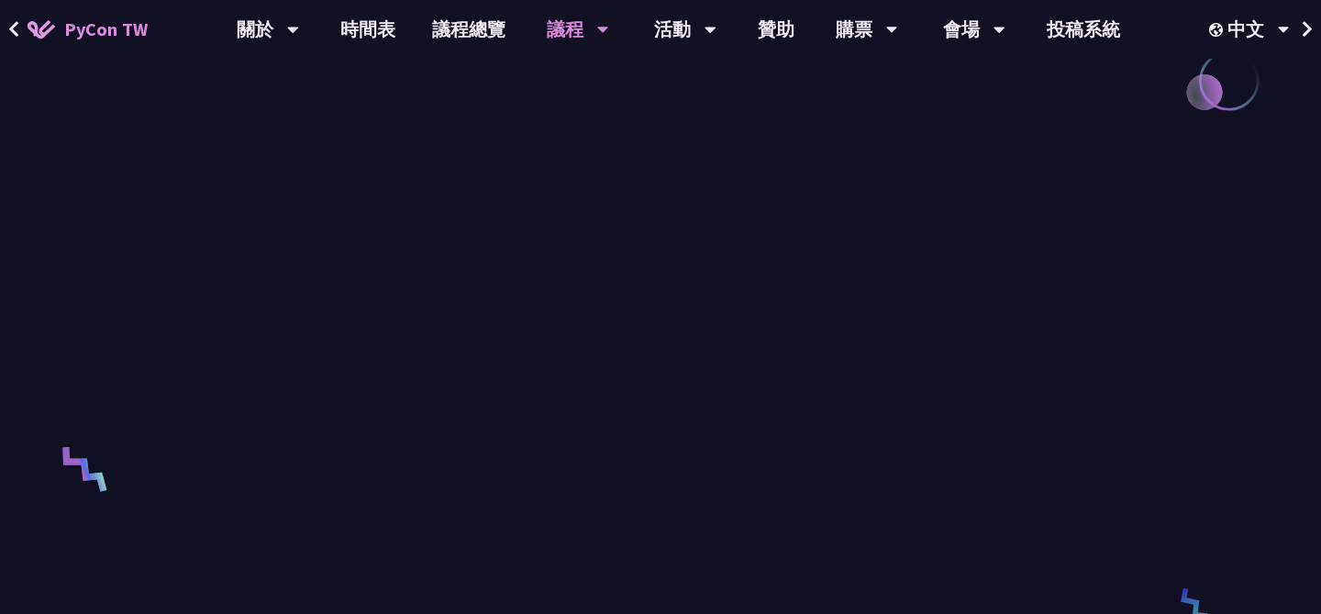
scroll to position [953, 0]
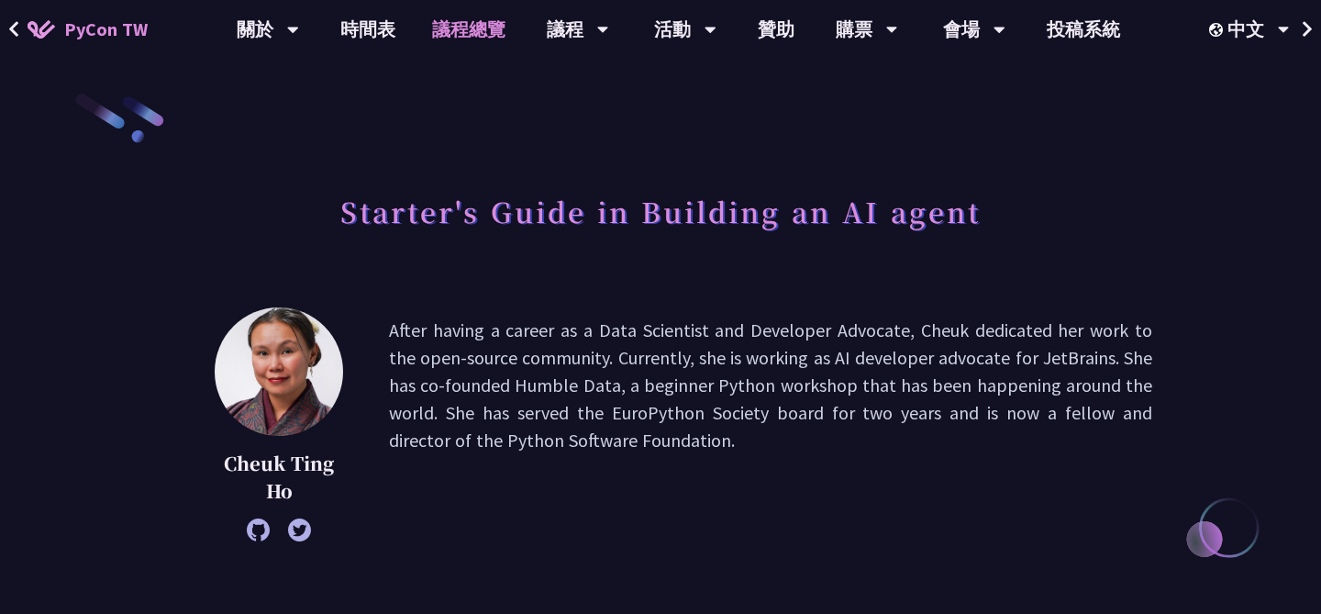
click at [483, 39] on link "議程總覽" at bounding box center [469, 29] width 110 height 59
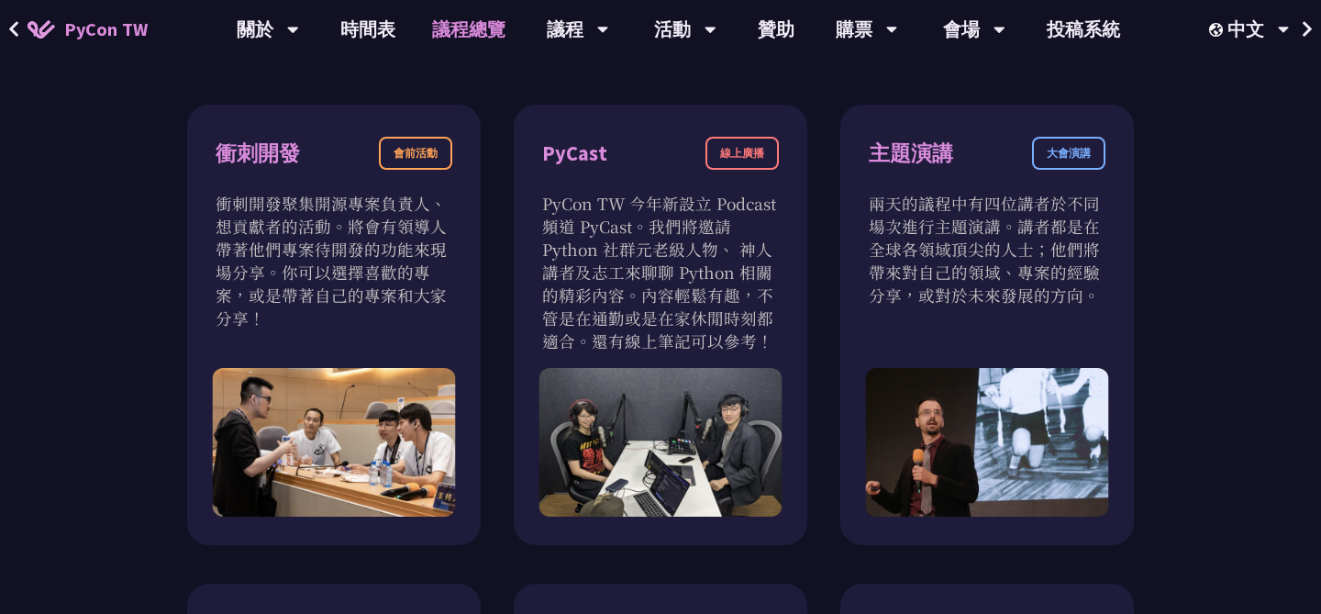
scroll to position [614, 0]
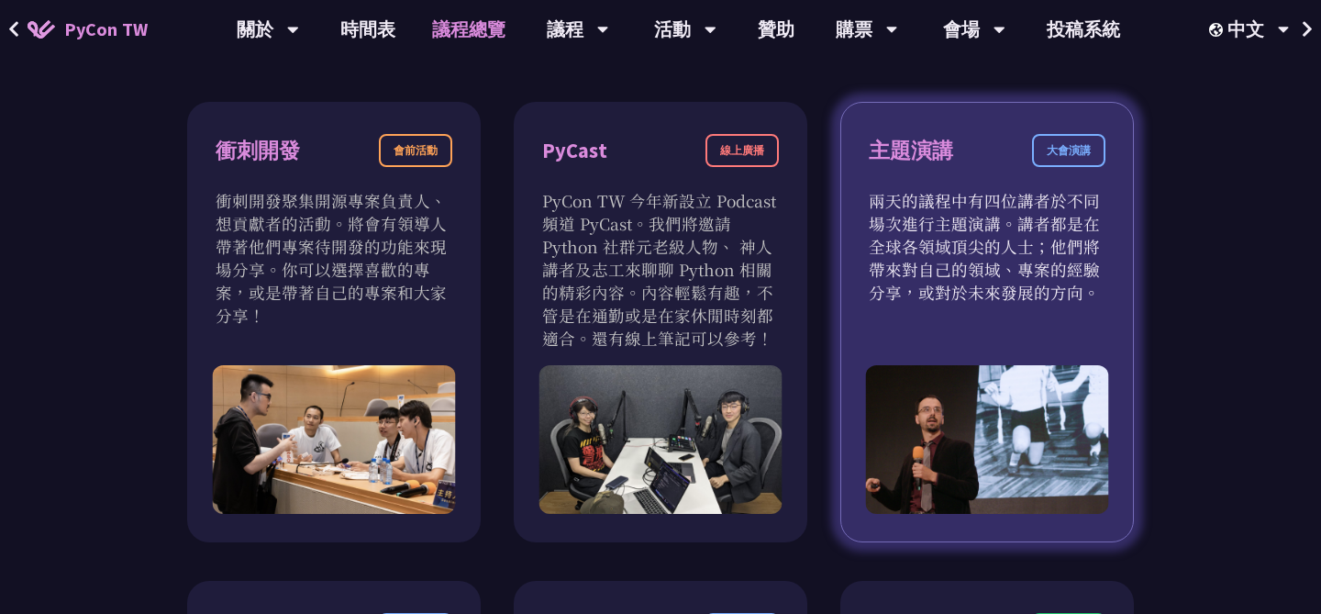
click at [988, 260] on p "兩天的議程中有四位講者於不同場次進行主題演講。講者都是在全球各領域頂尖的人士；他們將帶來對自己的領域、專案的經驗分享，或對於未來發展的方向。" at bounding box center [987, 246] width 237 height 115
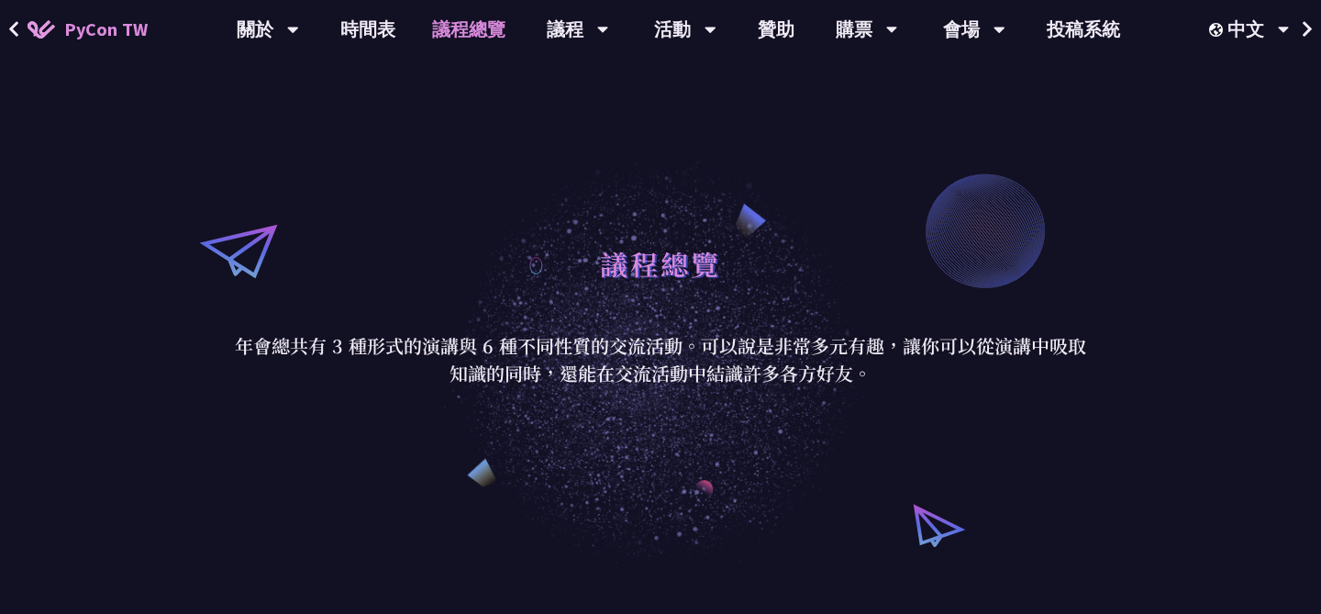
scroll to position [0, 0]
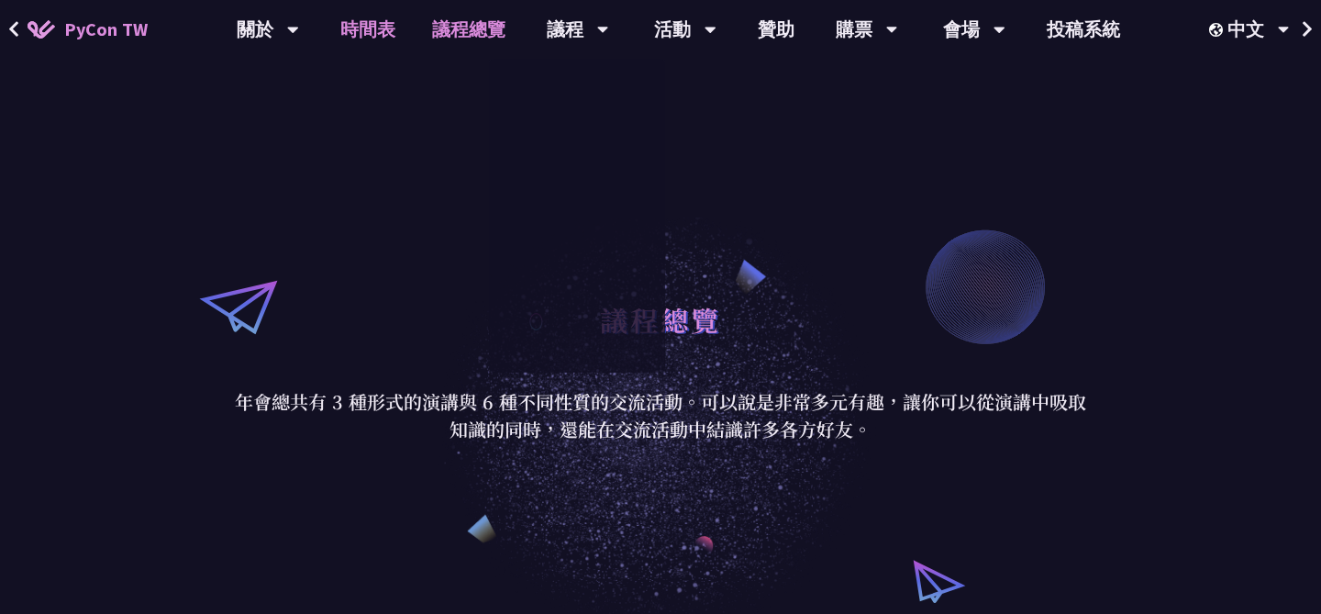
click at [358, 27] on link "時間表" at bounding box center [368, 29] width 92 height 59
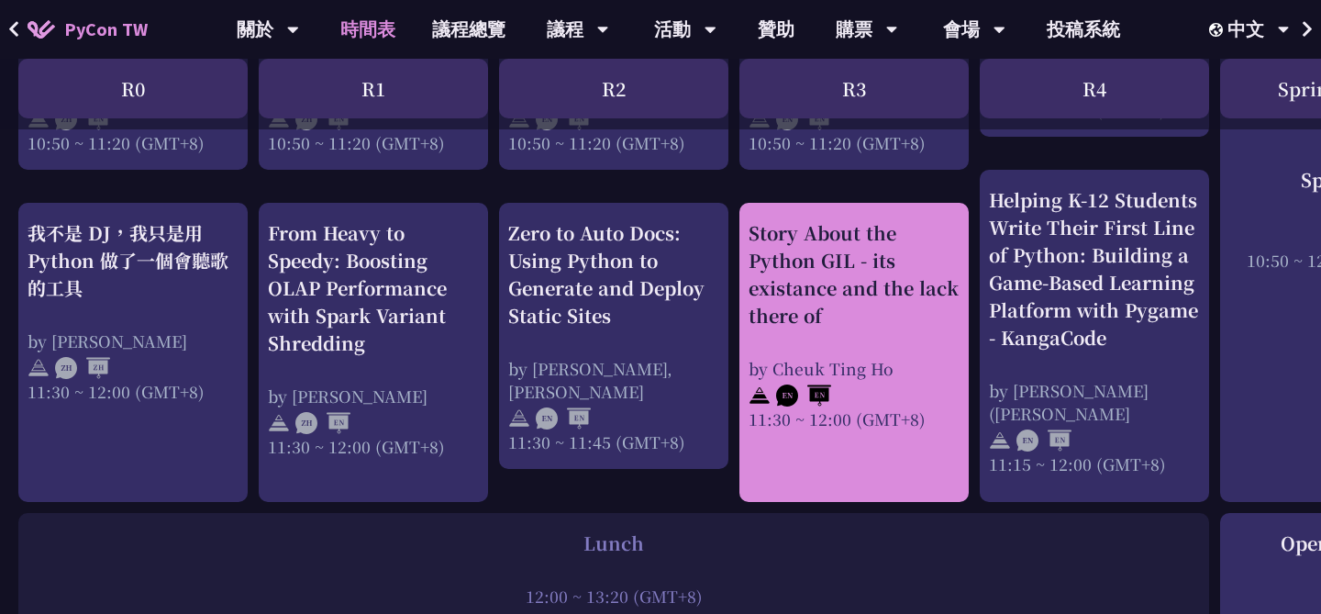
scroll to position [996, 0]
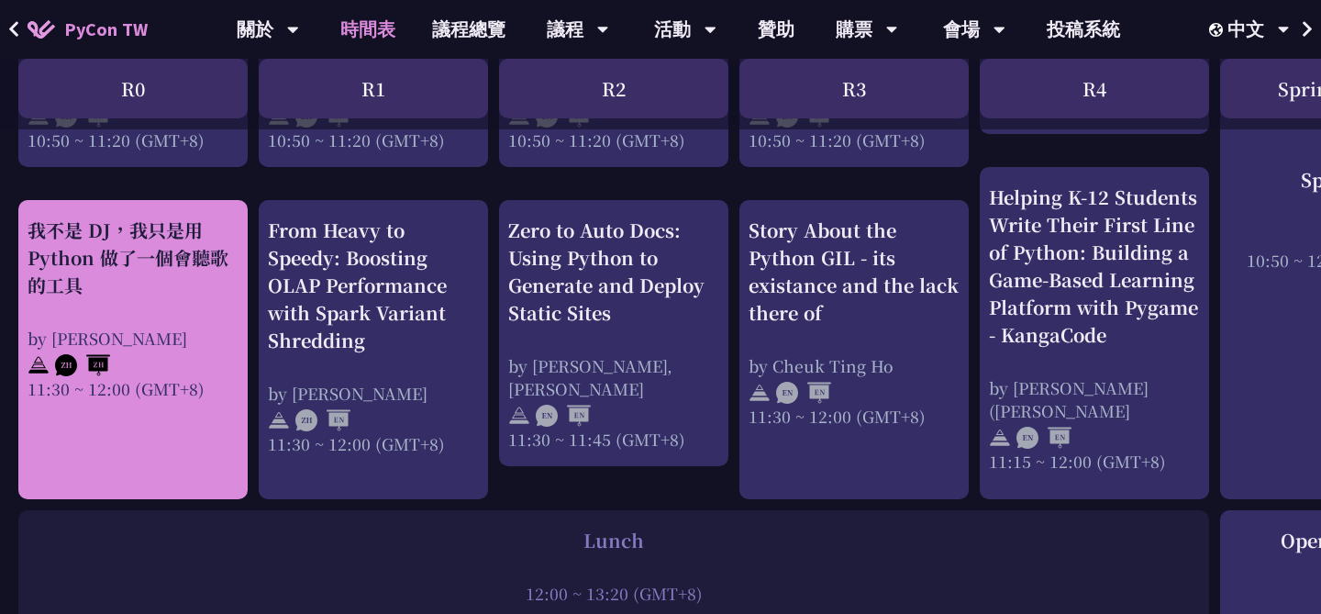
click at [177, 315] on div "我不是 DJ，我只是用 Python 做了一個會聽歌的工具 by 羅經凱 11:30 ~ 12:00 (GMT+8)" at bounding box center [133, 307] width 211 height 183
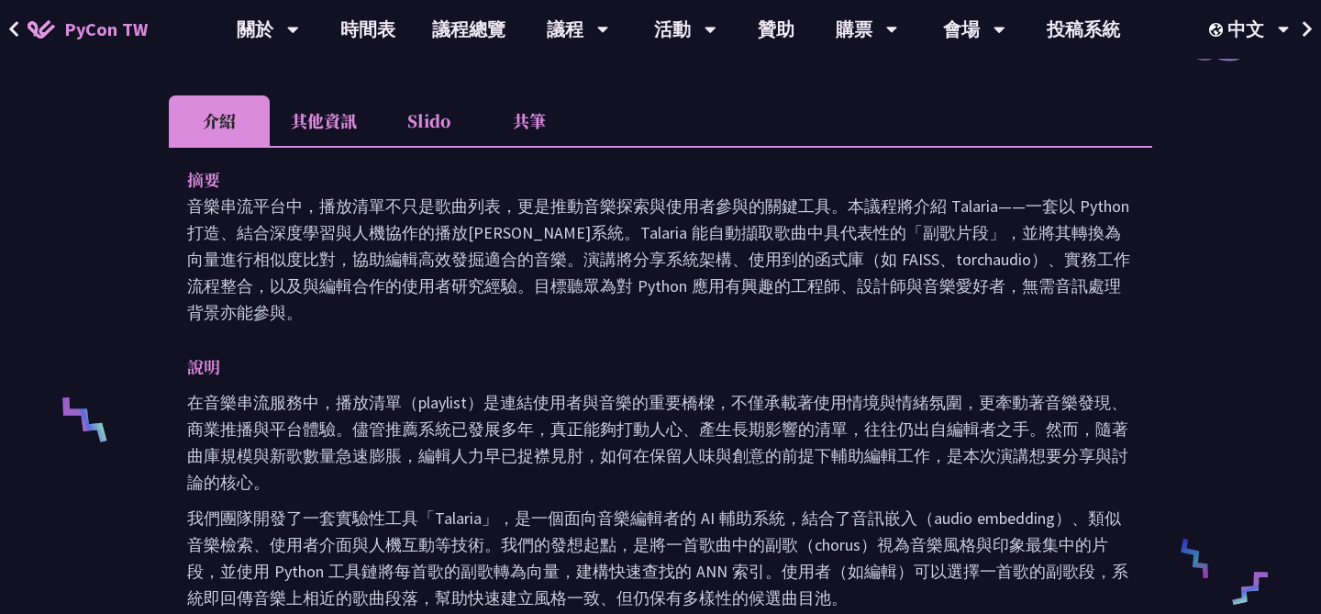
scroll to position [537, 0]
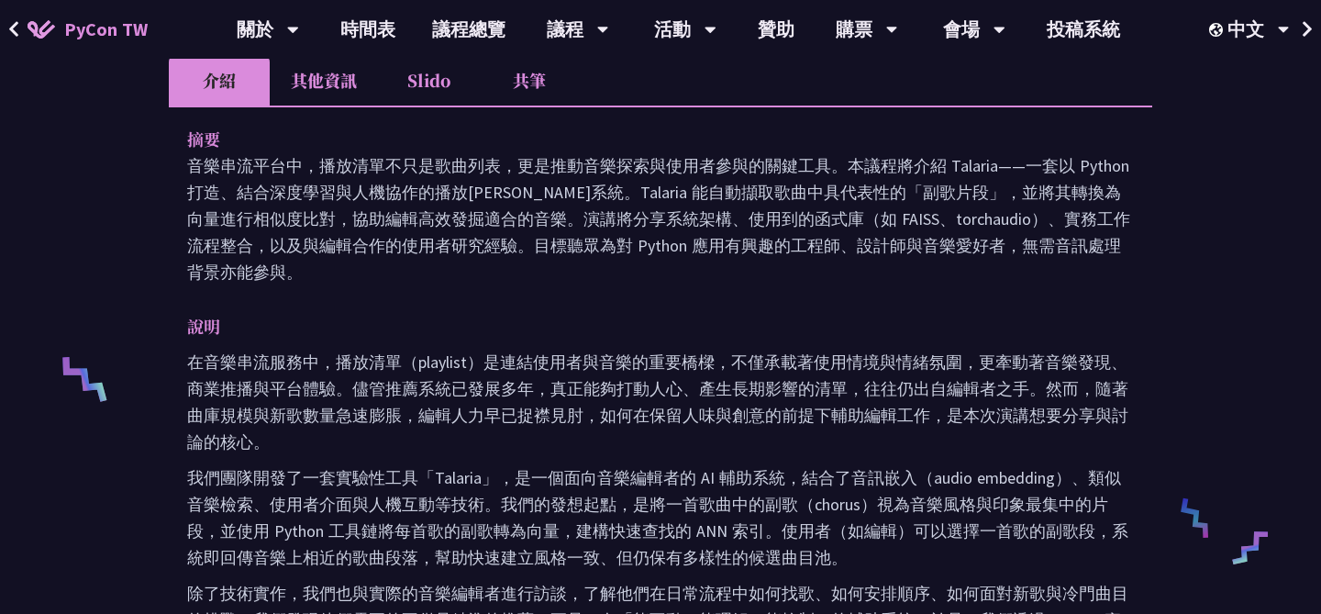
click at [426, 360] on p "在音樂串流服務中，播放清單（playlist）是連結使用者與音樂的重要橋樑，不僅承載著使用情境與情緒氛圍，更牽動著音樂發現、商業推播與平台體驗。儘管推薦系統已…" at bounding box center [660, 402] width 946 height 106
click at [458, 420] on p "在音樂串流服務中，播放清單（playlist）是連結使用者與音樂的重要橋樑，不僅承載著使用情境與情緒氛圍，更牽動著音樂發現、商業推播與平台體驗。儘管推薦系統已…" at bounding box center [660, 402] width 946 height 106
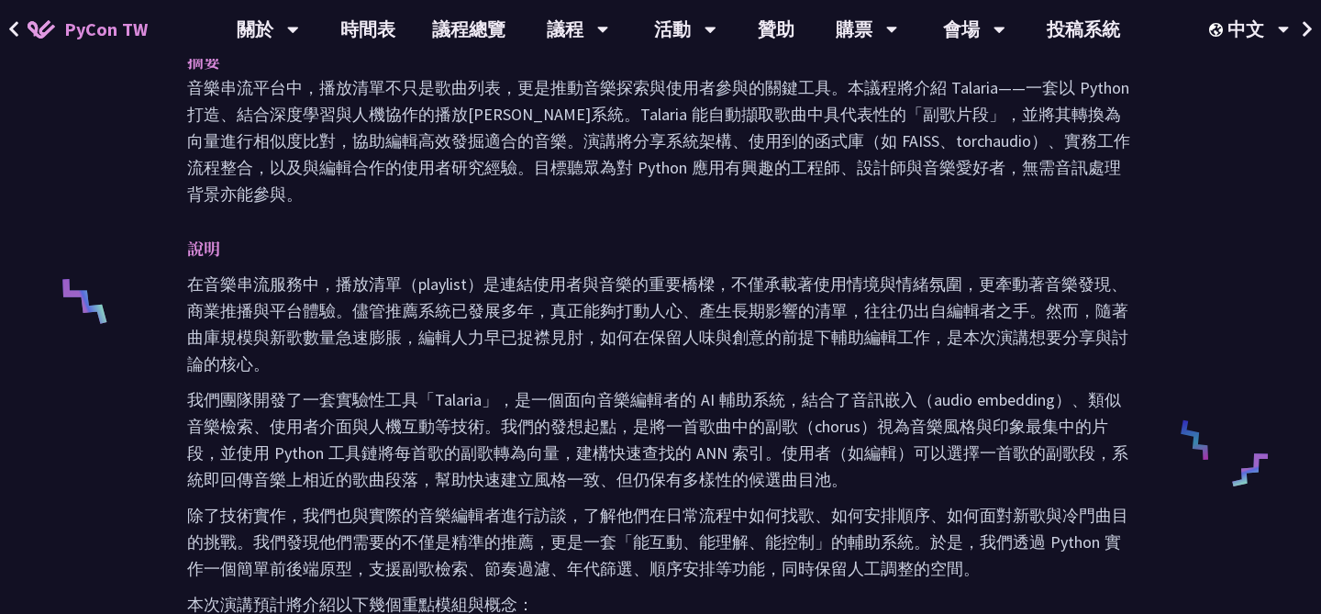
scroll to position [616, 0]
click at [963, 81] on p "音樂串流平台中，播放清單不只是歌曲列表，更是推動音樂探索與使用者參與的關鍵工具。本議程將介紹 Talaria——一套以 Python 打造、結合深度學習與人機…" at bounding box center [660, 138] width 946 height 133
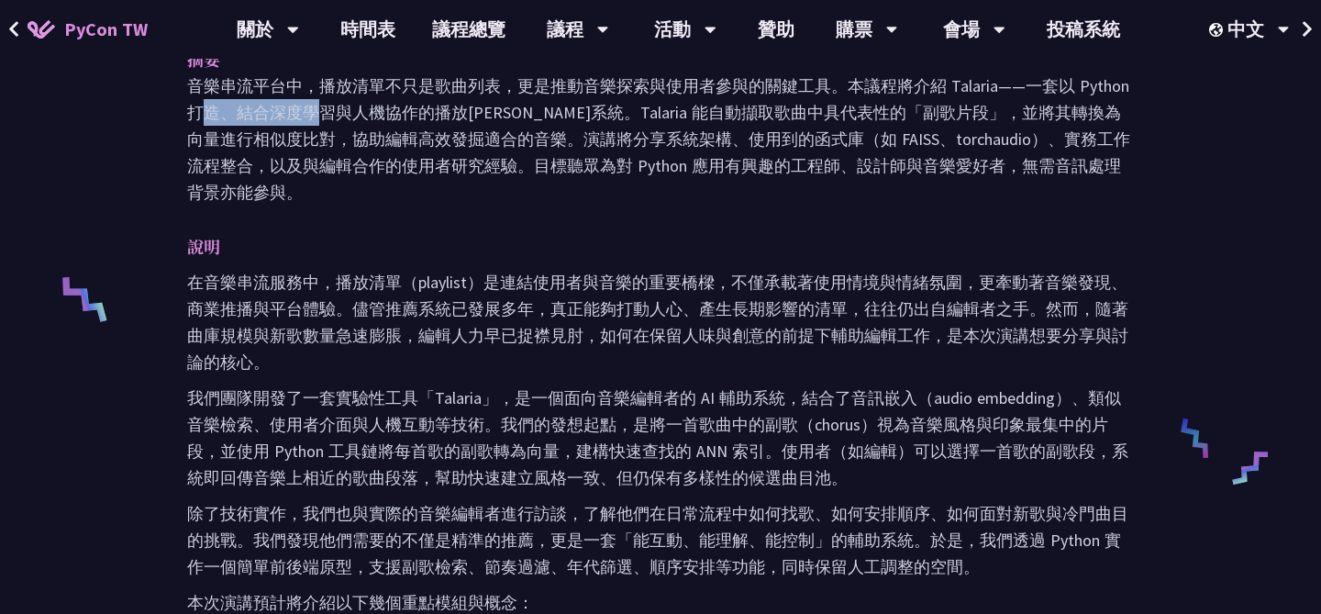
click at [693, 222] on div "摘要 音樂串流平台中，播放清單不只是歌曲列表，更是推動音樂探索與使用者參與的關鍵工具。本議程將介紹 Talaria——一套以 Python 打造、結合深度學習…" at bounding box center [660, 472] width 983 height 893
click at [600, 107] on p "音樂串流平台中，播放清單不只是歌曲列表，更是推動音樂探索與使用者參與的關鍵工具。本議程將介紹 Talaria——一套以 Python 打造、結合深度學習與人機…" at bounding box center [660, 138] width 946 height 133
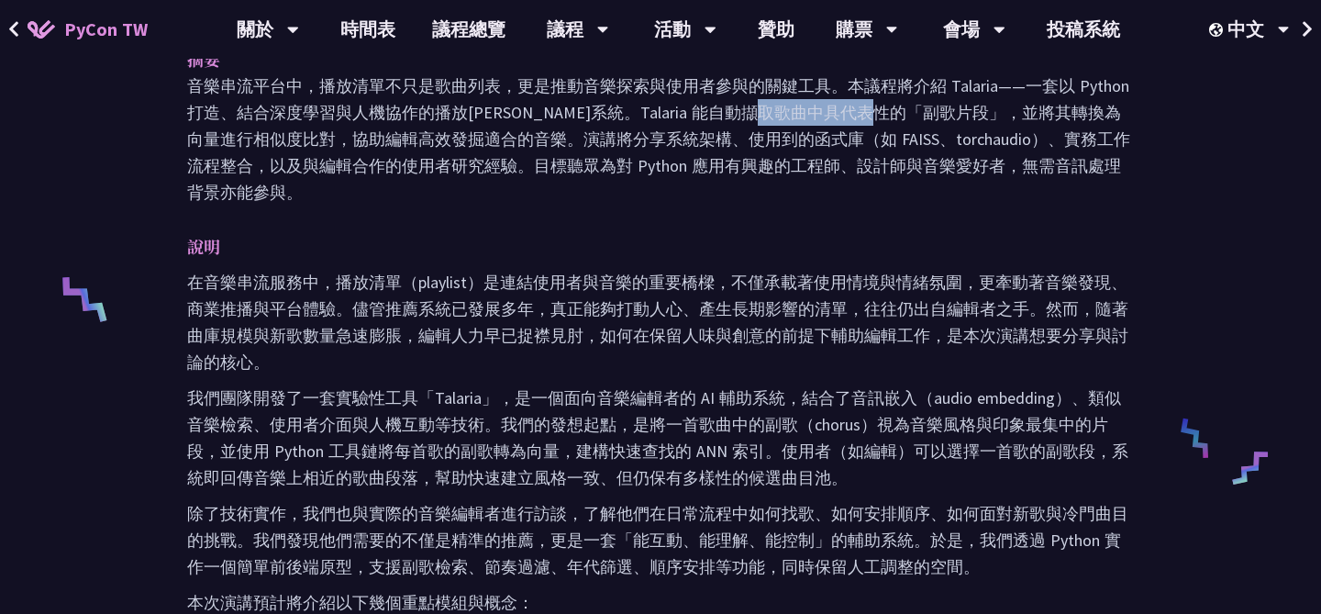
click at [733, 112] on p "音樂串流平台中，播放清單不只是歌曲列表，更是推動音樂探索與使用者參與的關鍵工具。本議程將介紹 Talaria——一套以 Python 打造、結合深度學習與人機…" at bounding box center [660, 138] width 946 height 133
drag, startPoint x: 687, startPoint y: 115, endPoint x: 698, endPoint y: 122, distance: 13.2
click at [698, 122] on p "音樂串流平台中，播放清單不只是歌曲列表，更是推動音樂探索與使用者參與的關鍵工具。本議程將介紹 Talaria——一套以 Python 打造、結合深度學習與人機…" at bounding box center [660, 138] width 946 height 133
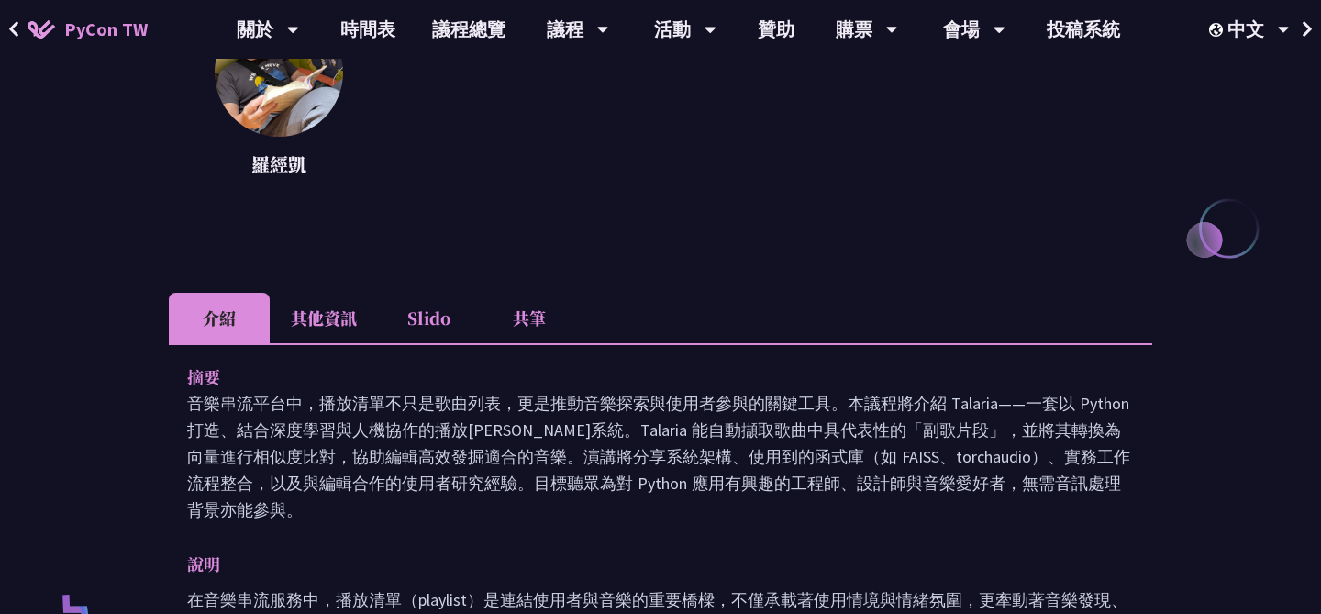
scroll to position [307, 0]
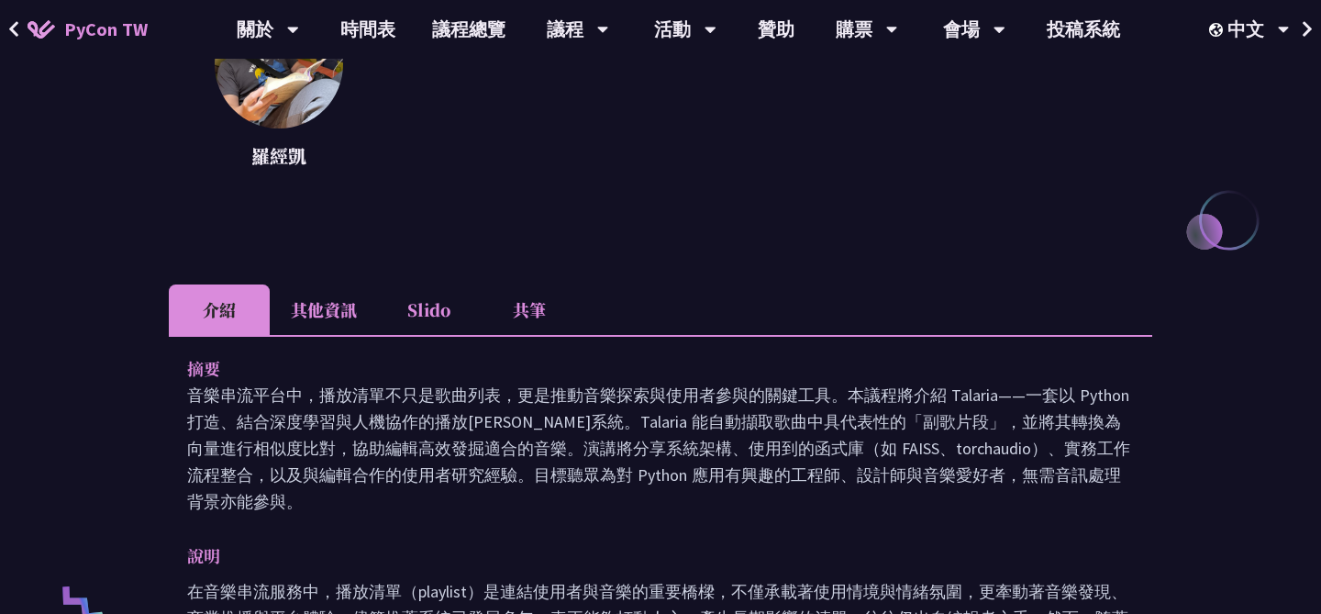
scroll to position [996, 0]
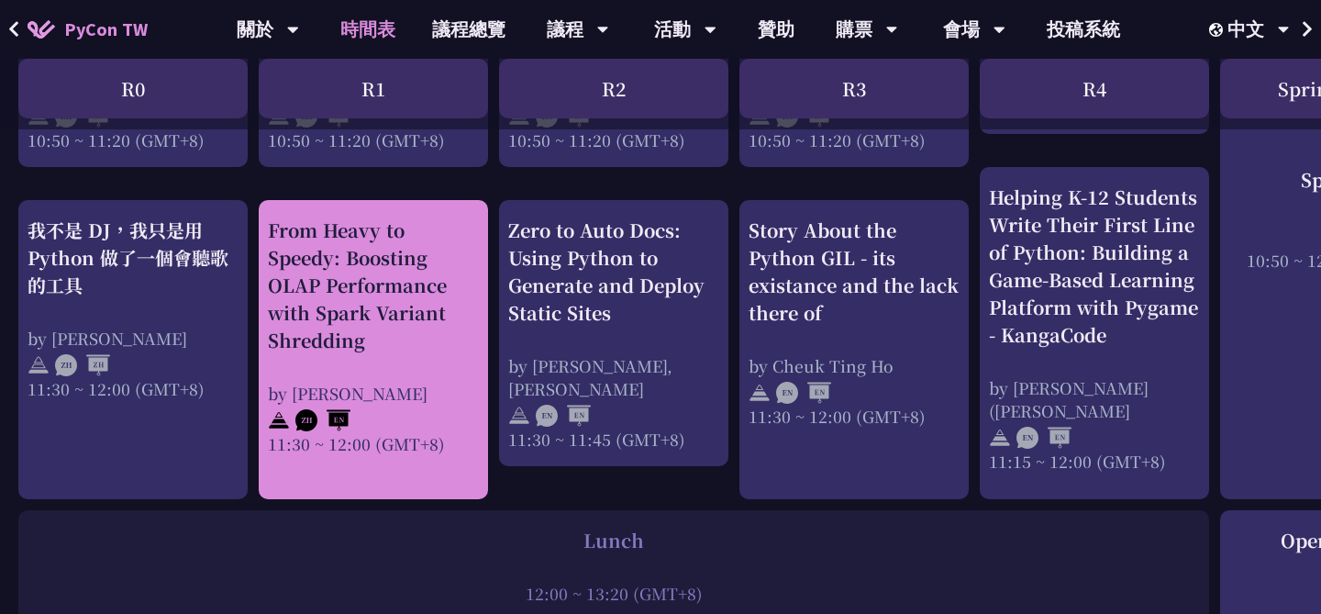
click at [406, 370] on div "From Heavy to Speedy: Boosting OLAP Performance with Spark Variant Shredding by…" at bounding box center [373, 335] width 211 height 238
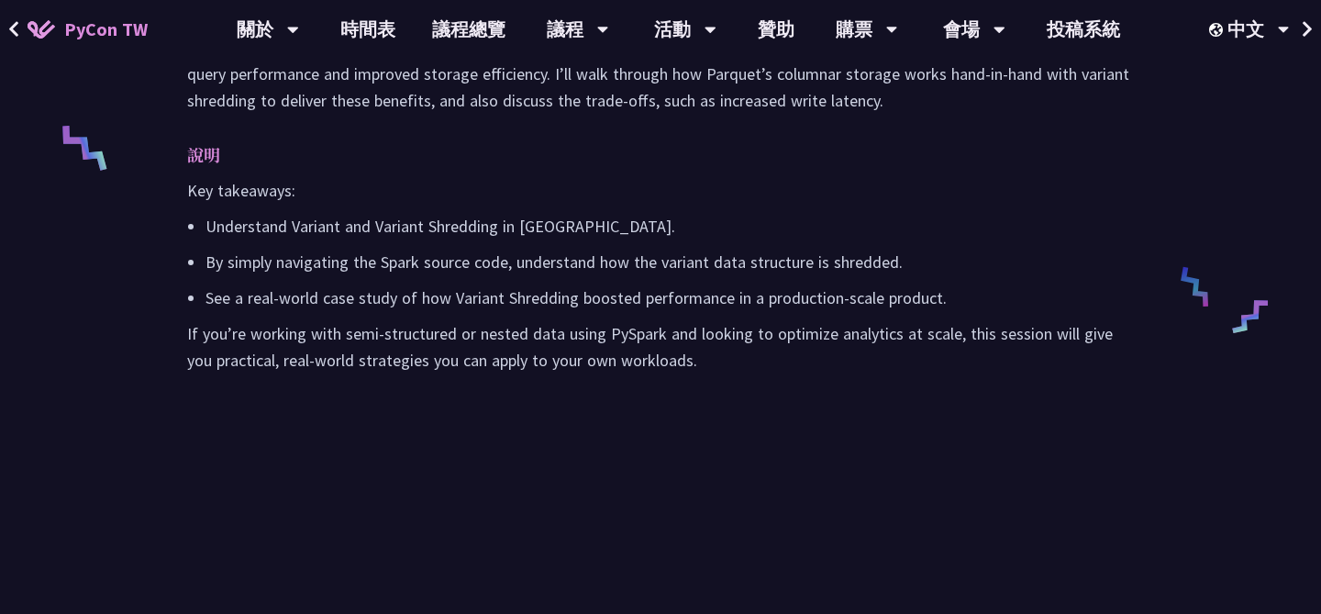
scroll to position [772, 0]
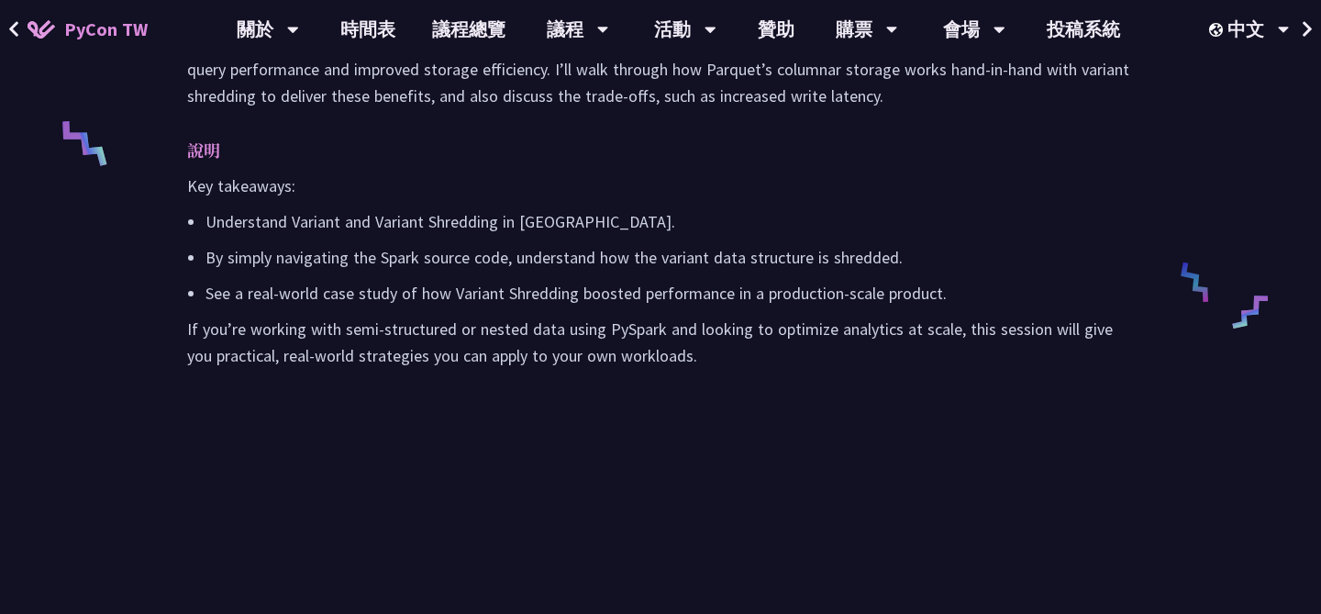
click at [354, 235] on p "Understand Variant and Variant Shredding in [GEOGRAPHIC_DATA]." at bounding box center [669, 221] width 928 height 27
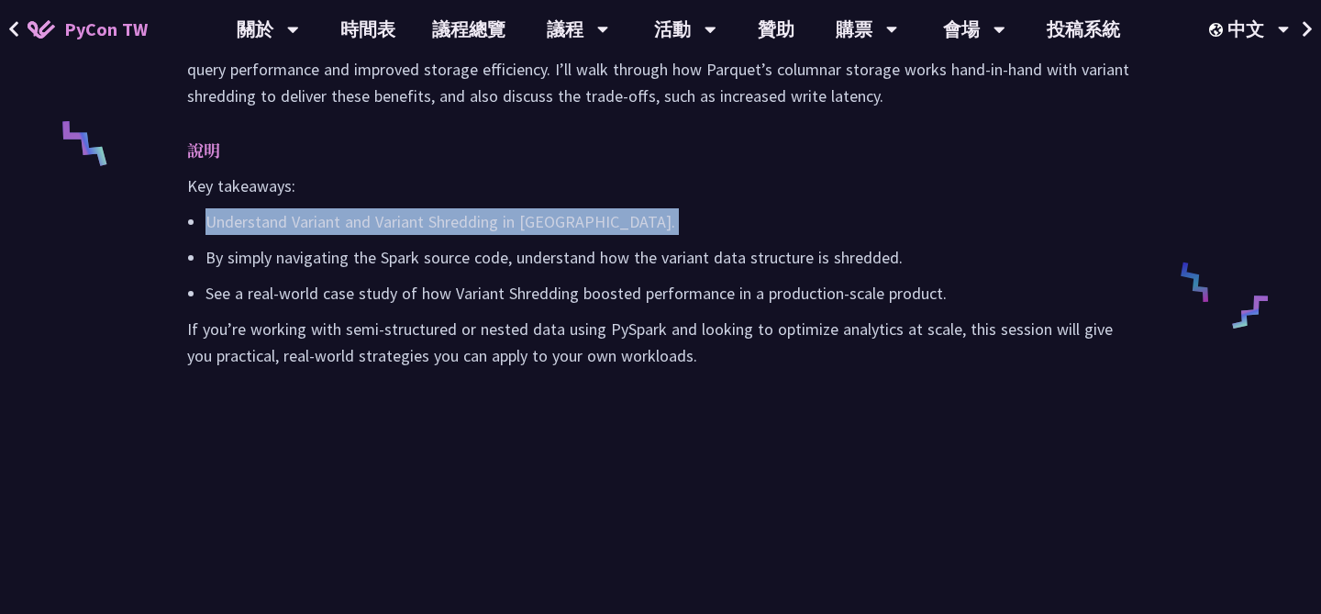
click at [379, 306] on p "See a real-world case study of how Variant Shredding boosted performance in a p…" at bounding box center [669, 293] width 928 height 27
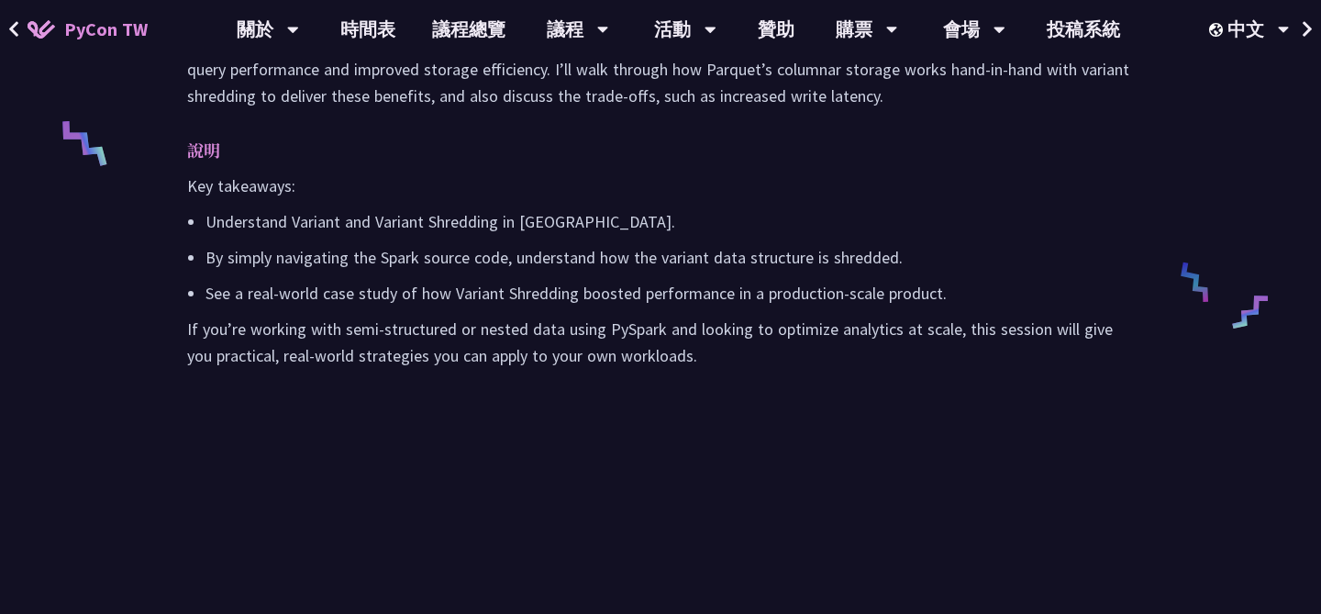
click at [387, 301] on ul "Understand Variant and Variant Shredding in [GEOGRAPHIC_DATA]. By simply naviga…" at bounding box center [660, 257] width 946 height 98
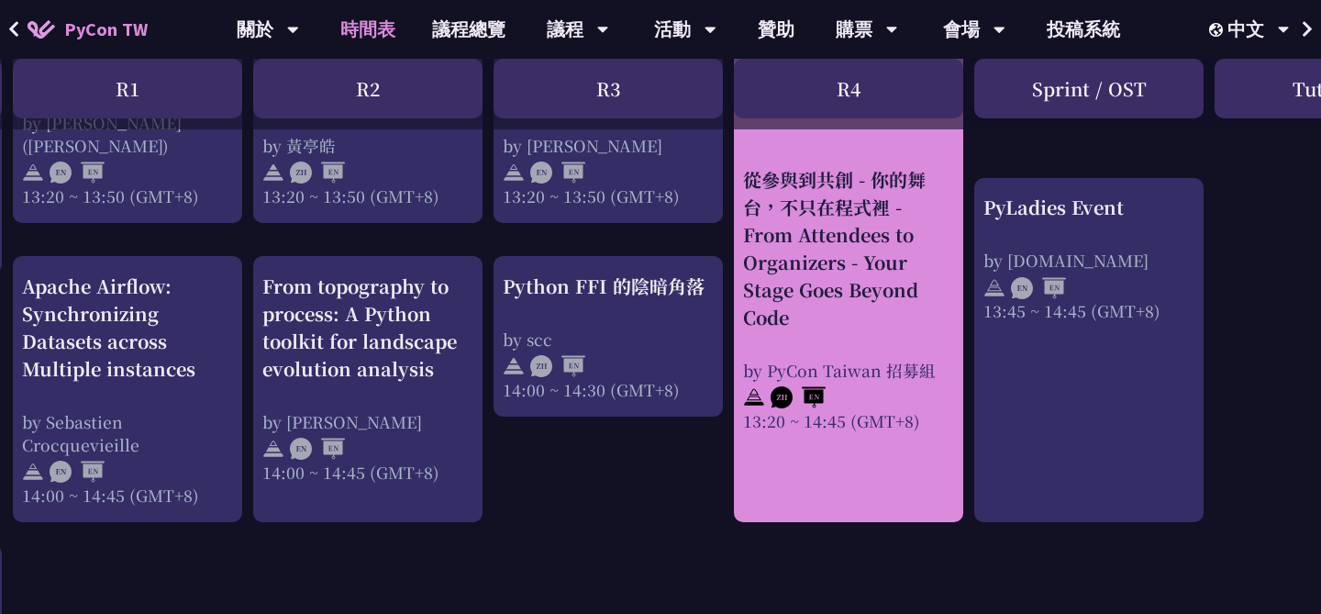
scroll to position [1785, 249]
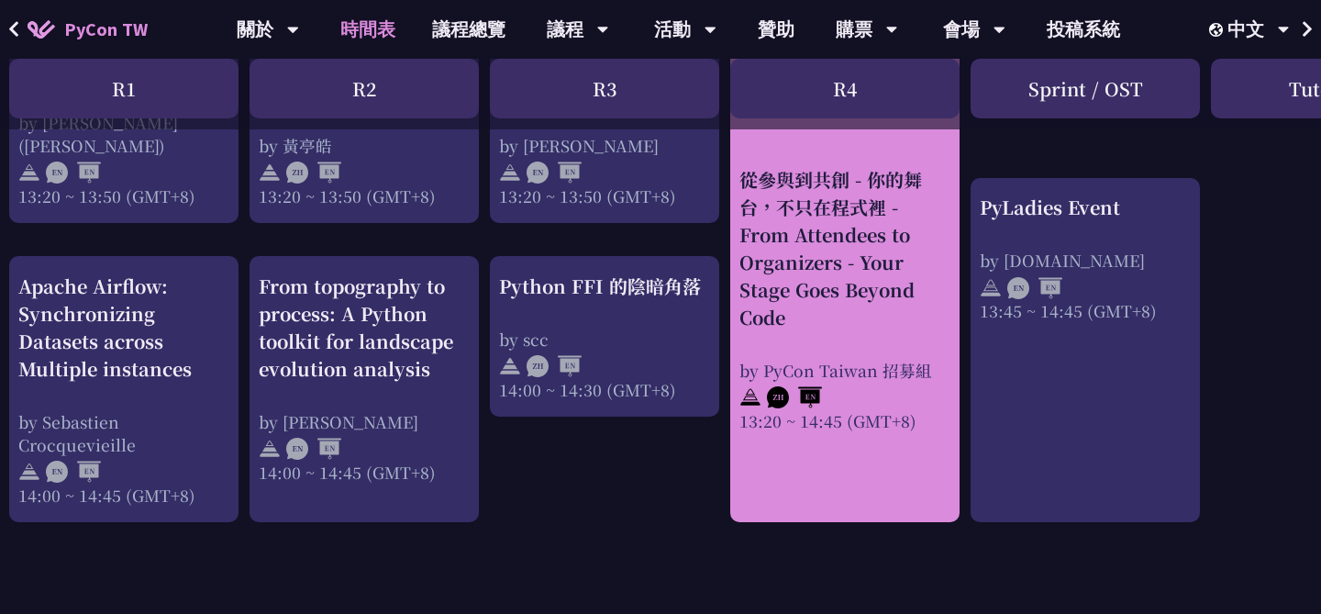
click at [790, 394] on img at bounding box center [794, 397] width 55 height 22
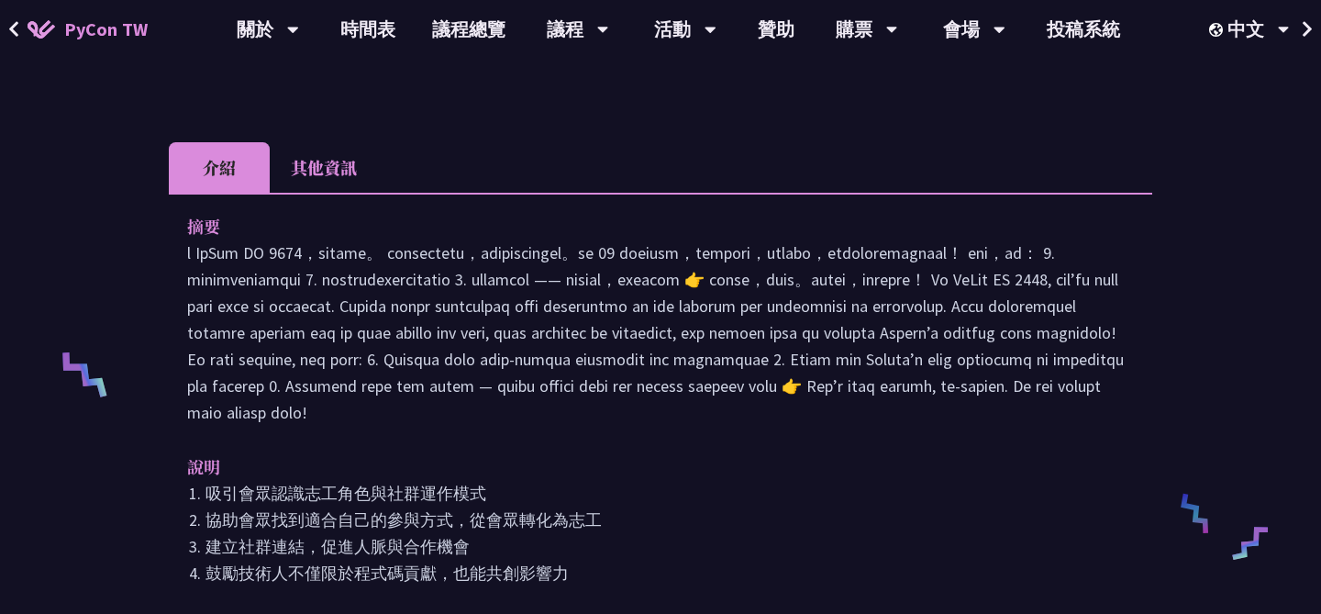
scroll to position [554, 0]
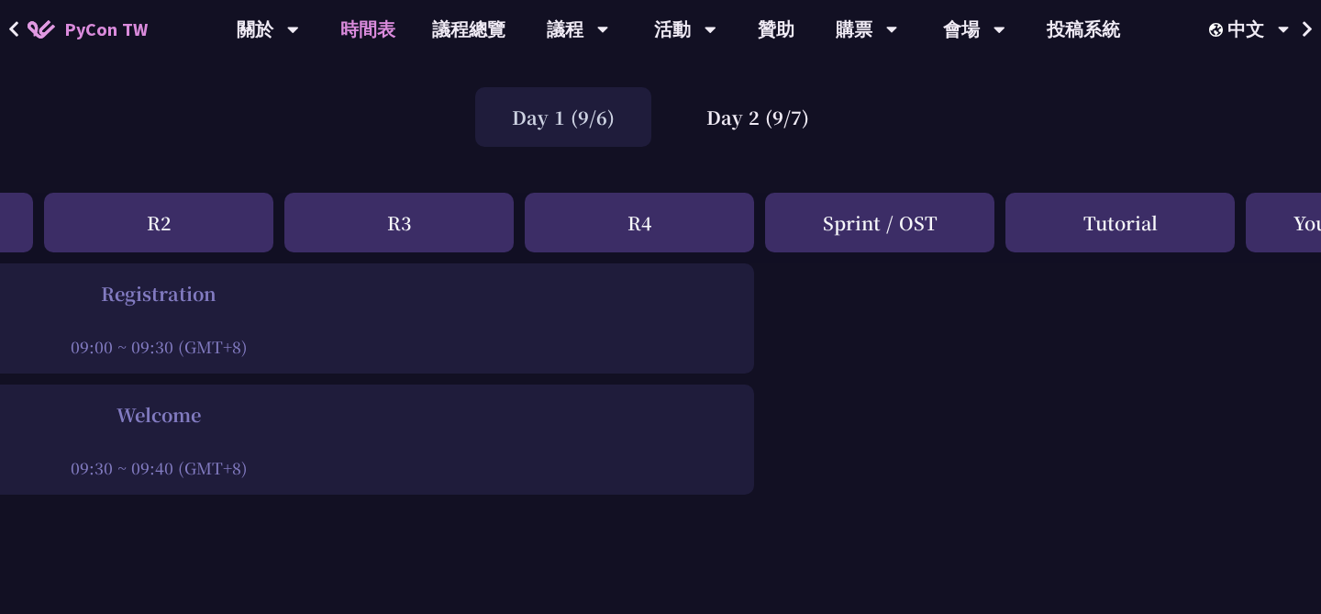
scroll to position [0, 455]
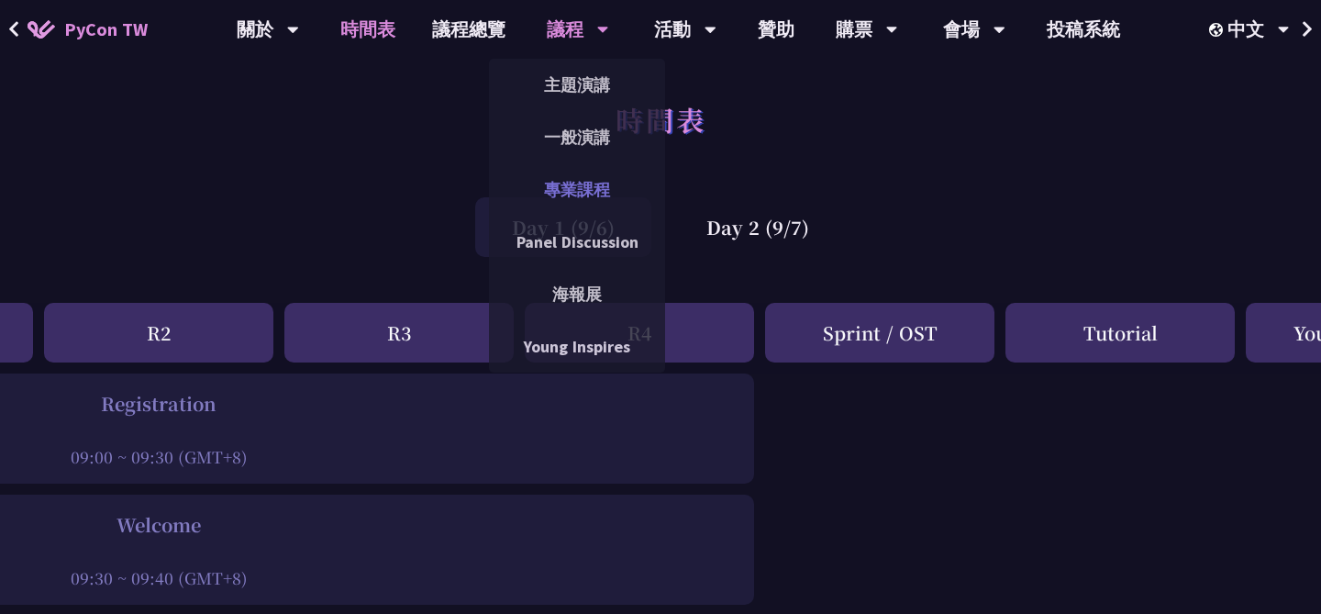
click at [601, 198] on link "專業課程" at bounding box center [577, 189] width 176 height 43
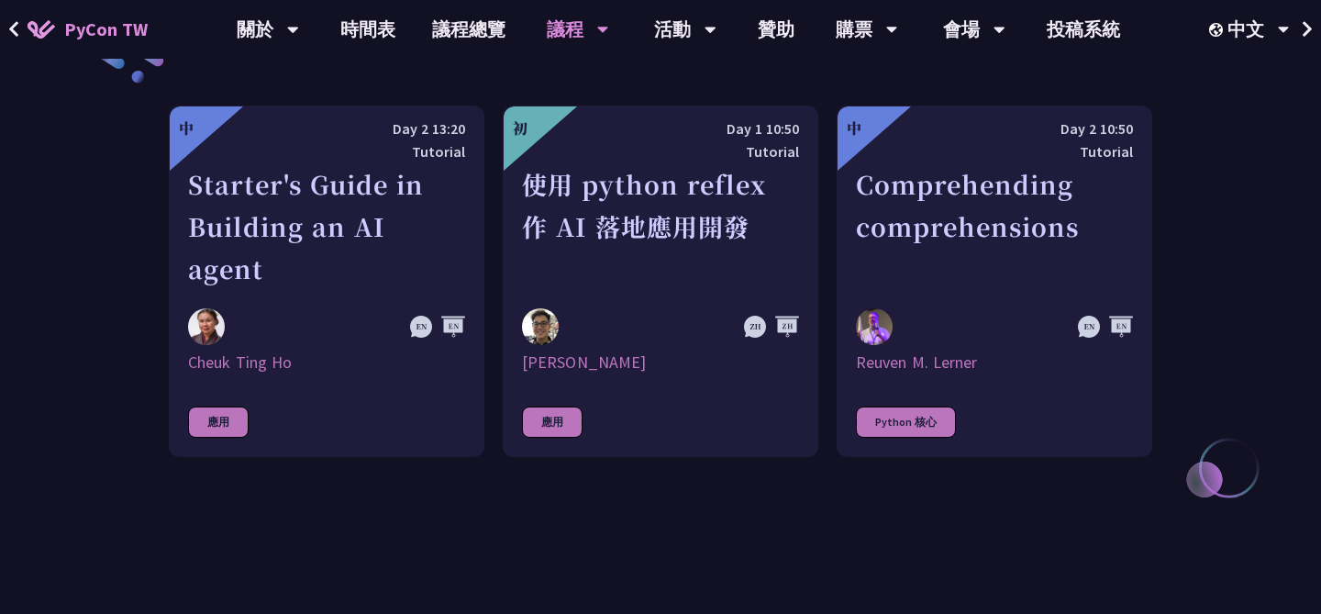
scroll to position [697, 0]
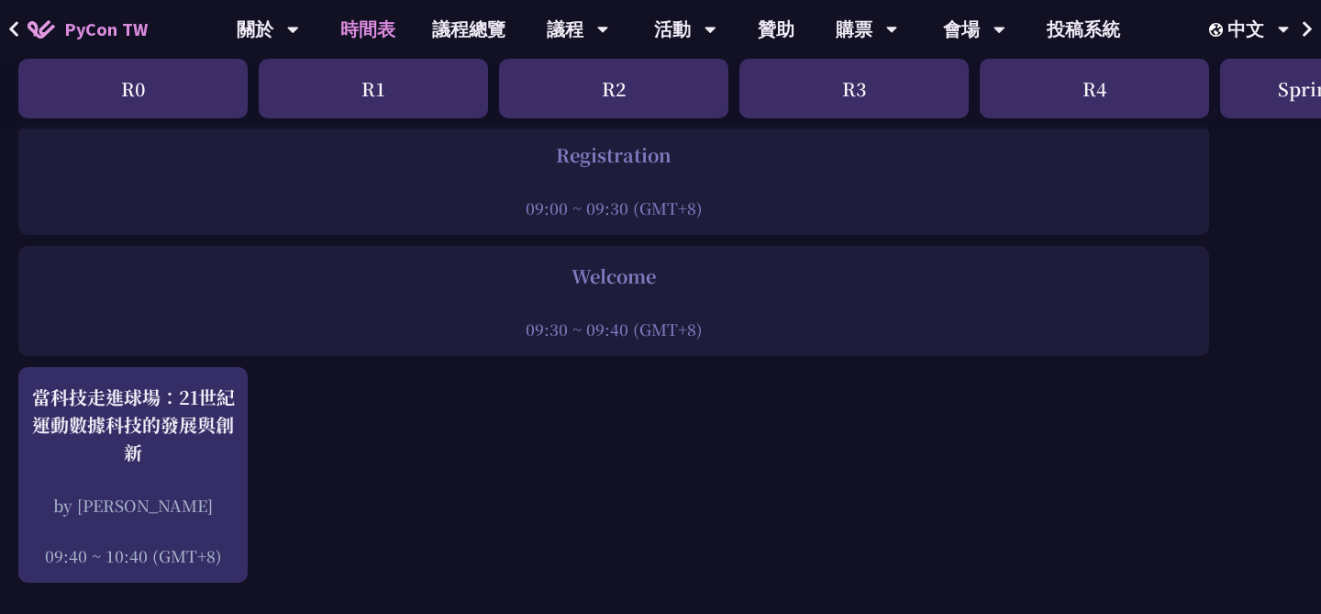
scroll to position [55, 0]
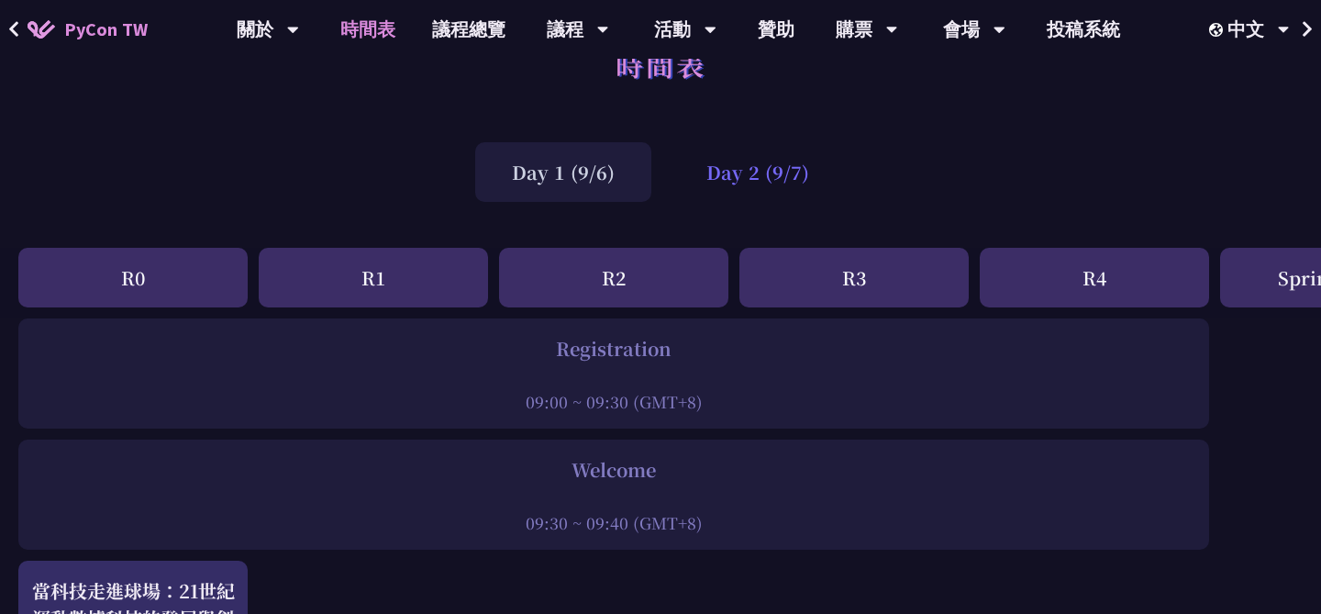
click at [734, 194] on div "Day 2 (9/7)" at bounding box center [758, 172] width 176 height 60
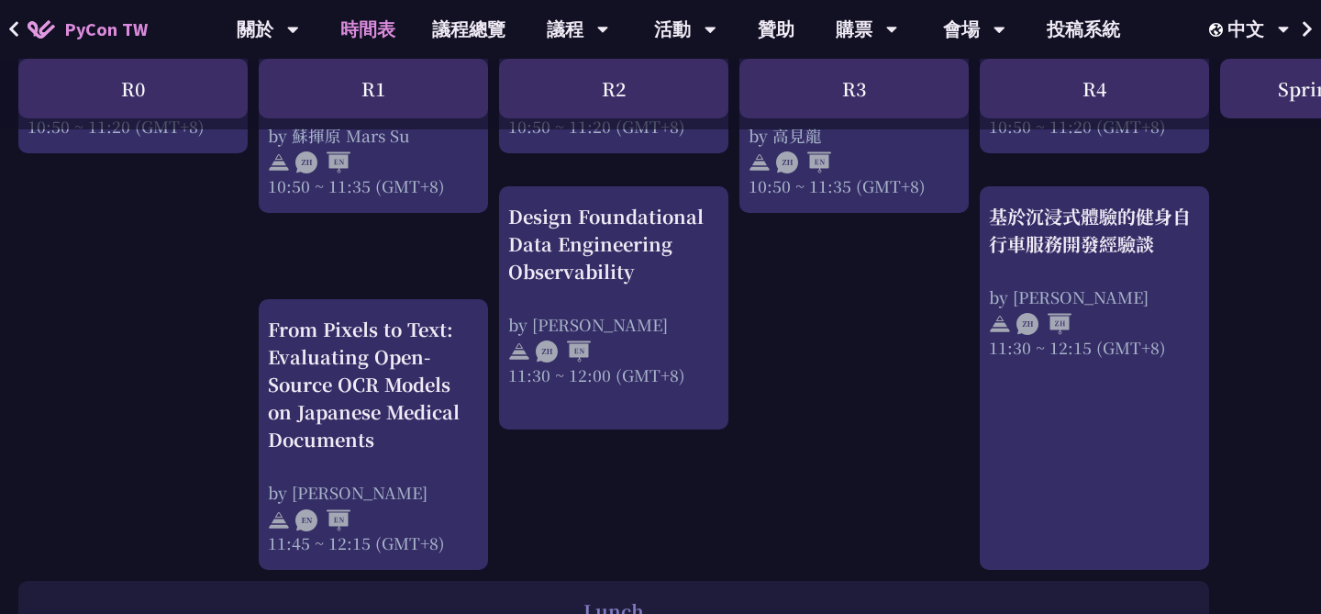
scroll to position [0, 0]
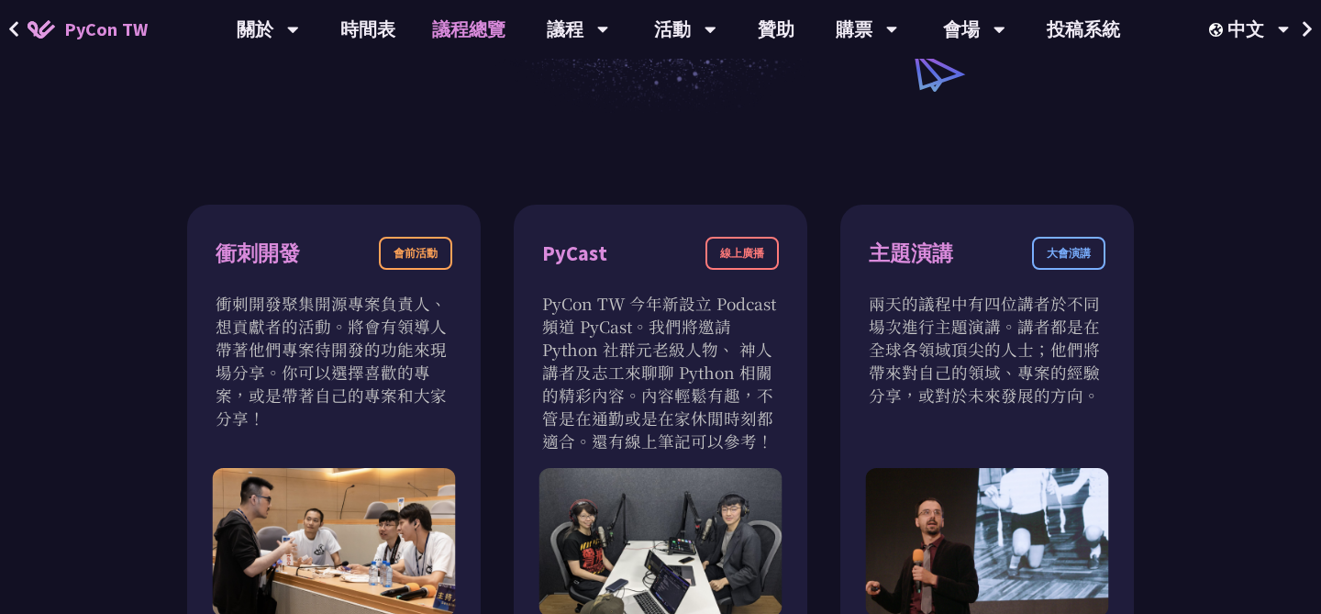
scroll to position [453, 0]
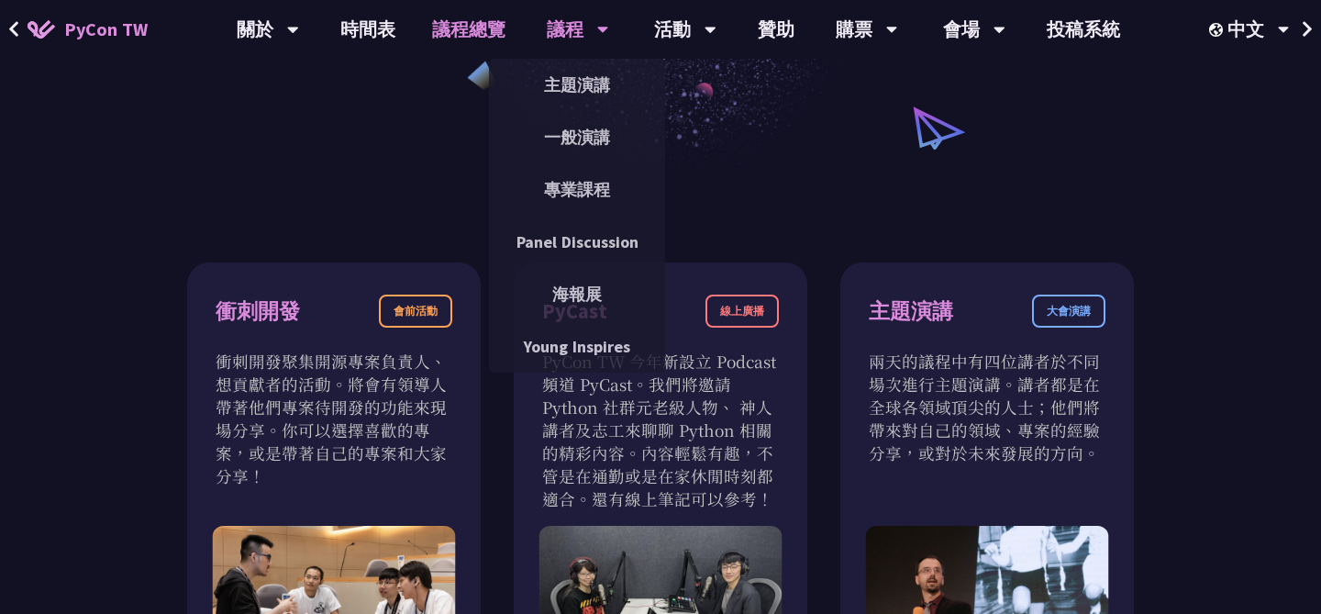
click at [581, 36] on div "議程" at bounding box center [578, 29] width 62 height 59
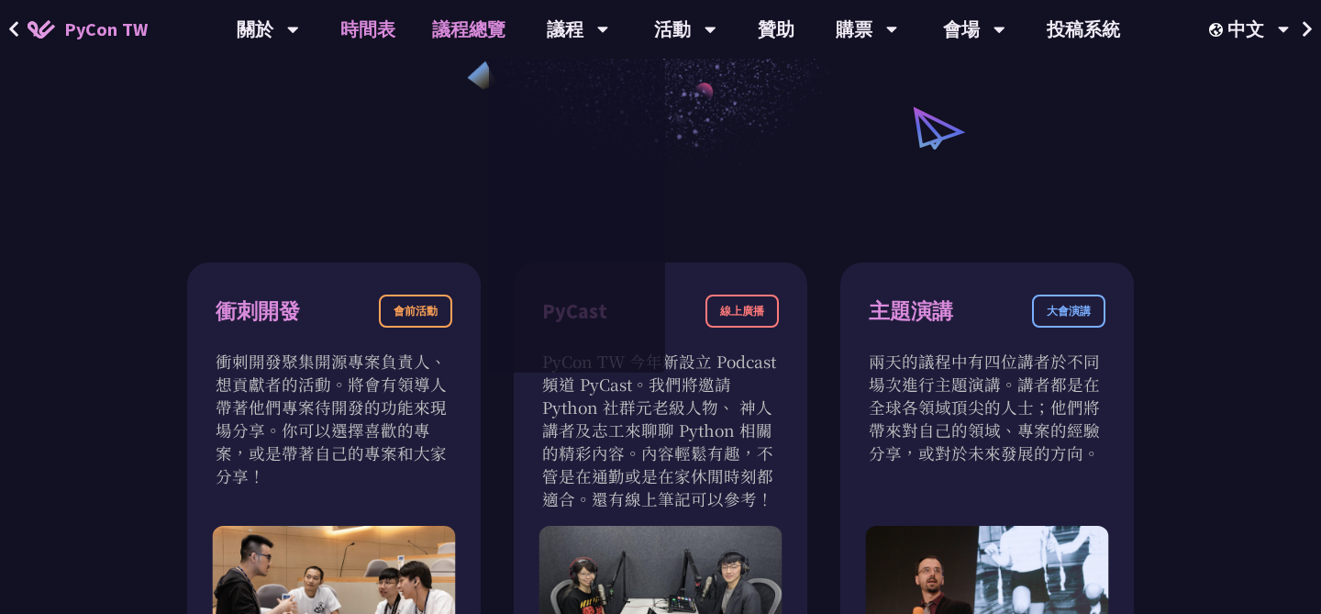
click at [353, 32] on link "時間表" at bounding box center [368, 29] width 92 height 59
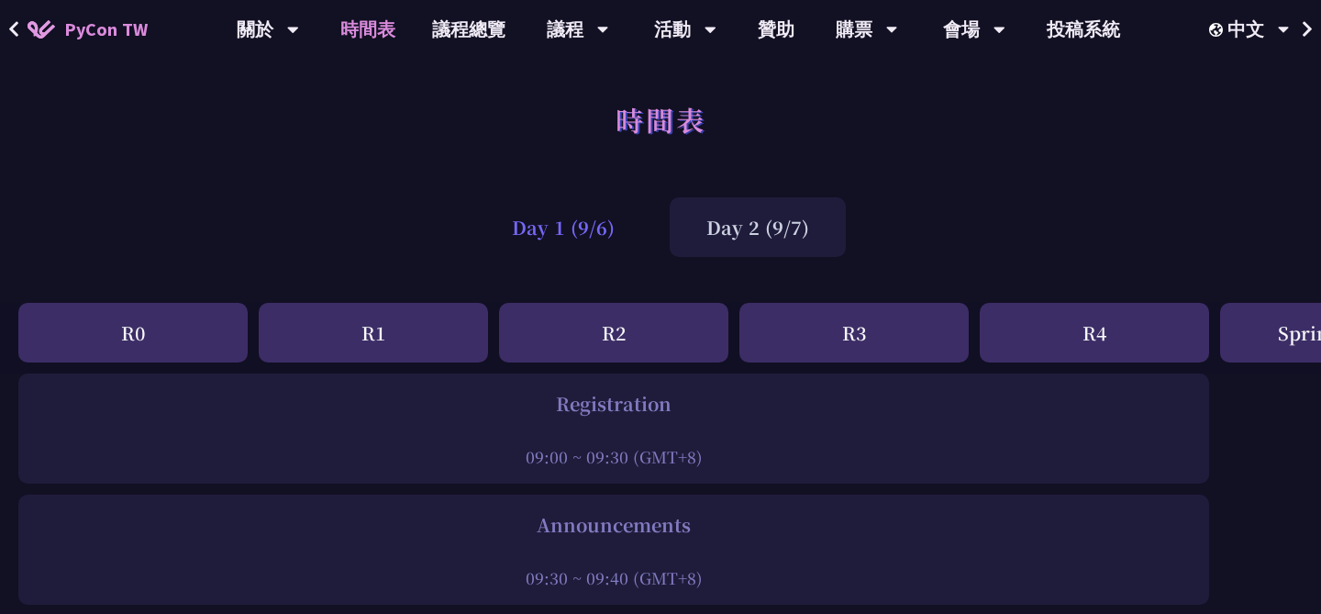
click at [585, 233] on div "Day 1 (9/6)" at bounding box center [563, 227] width 176 height 60
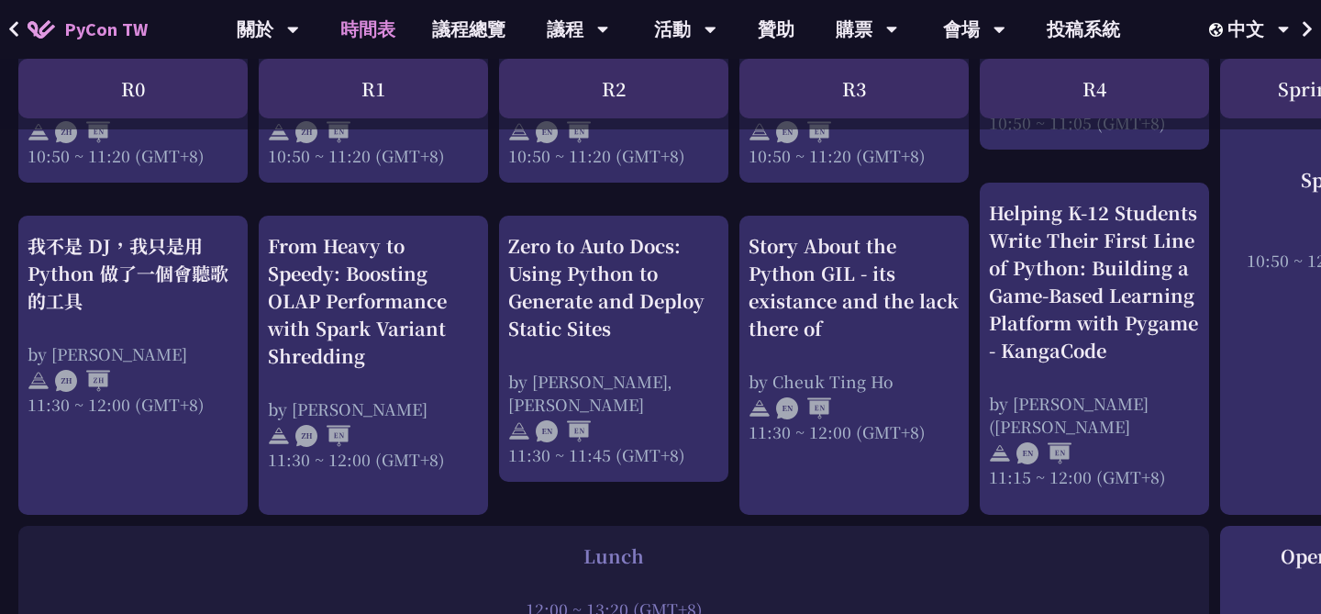
scroll to position [983, 0]
